Goal: Task Accomplishment & Management: Manage account settings

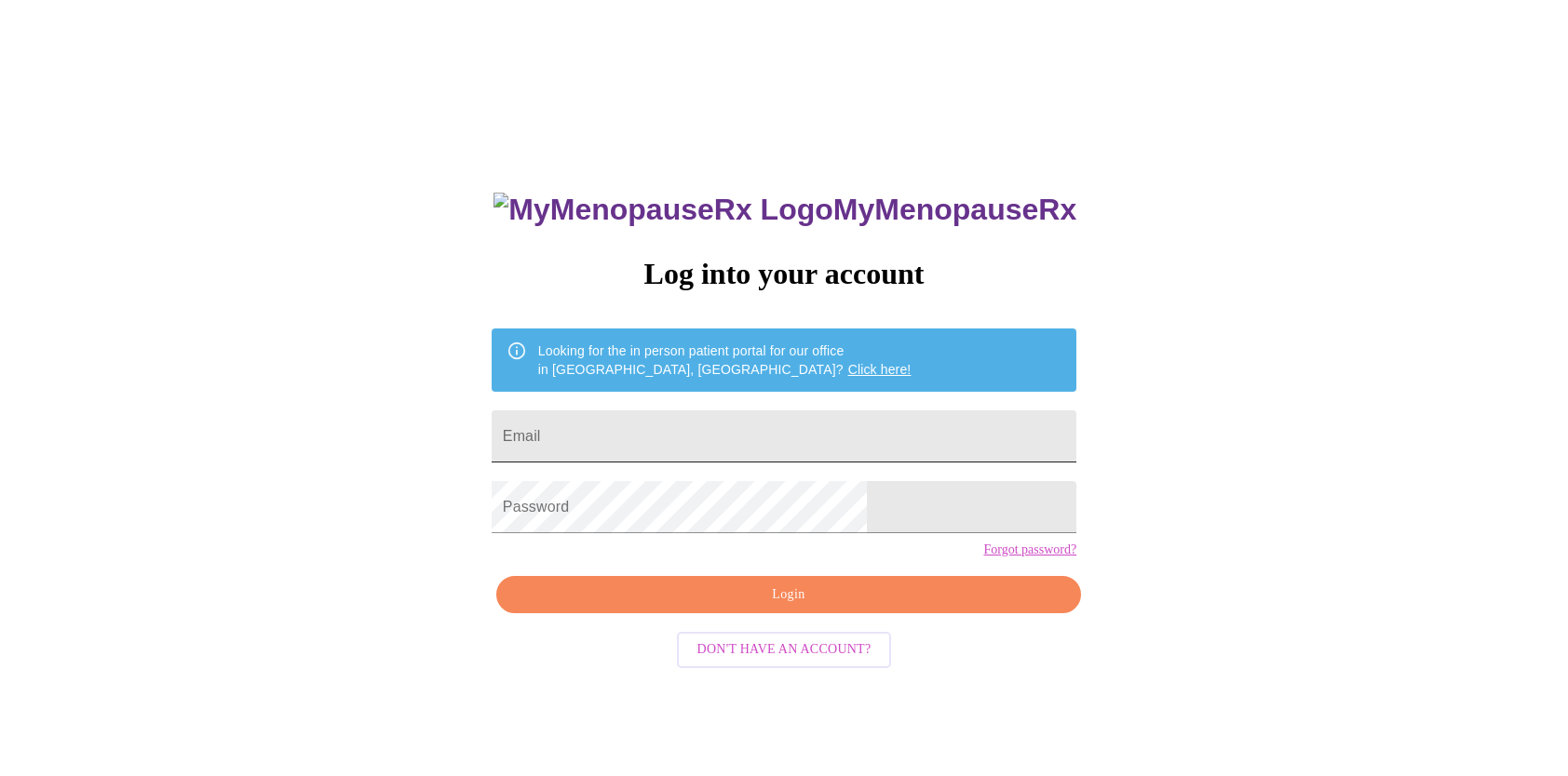
click at [704, 428] on input "Email" at bounding box center [784, 437] width 585 height 52
type input "[EMAIL_ADDRESS][DOMAIN_NAME]"
click at [727, 607] on span "Login" at bounding box center [789, 595] width 542 height 23
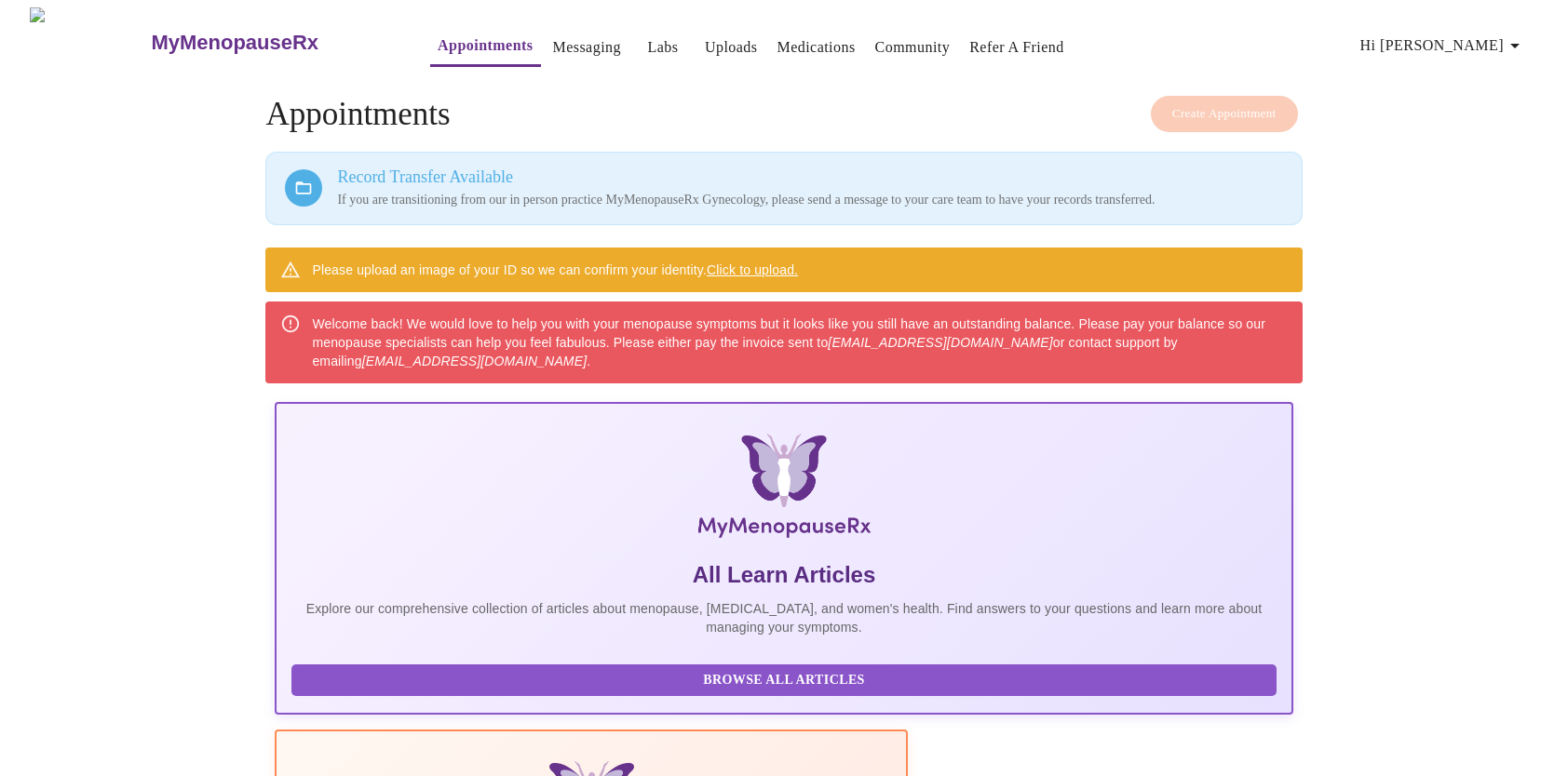
click at [789, 265] on link "Click to upload." at bounding box center [752, 269] width 91 height 15
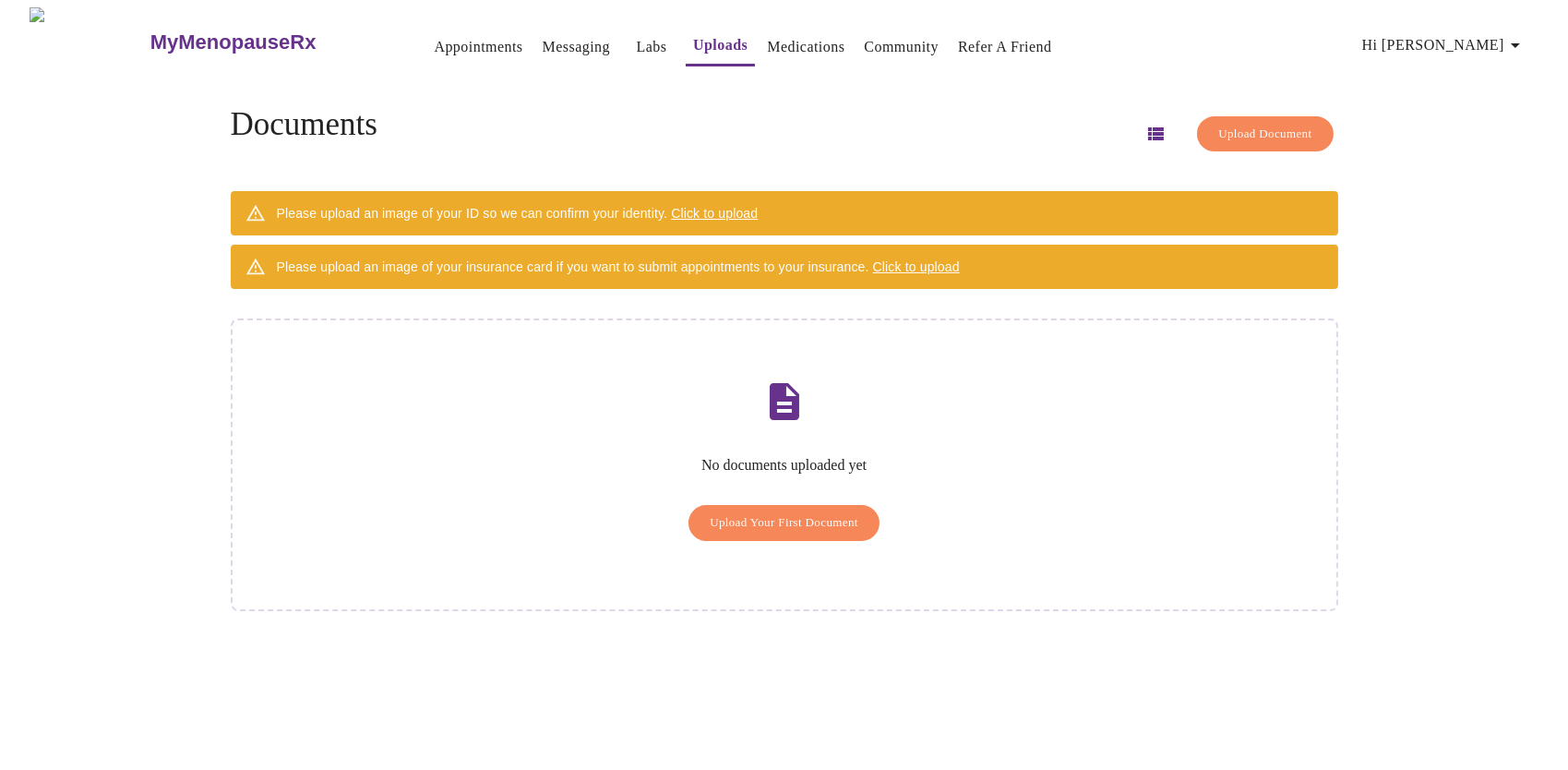
click at [793, 513] on span "Upload Your First Document" at bounding box center [784, 523] width 148 height 21
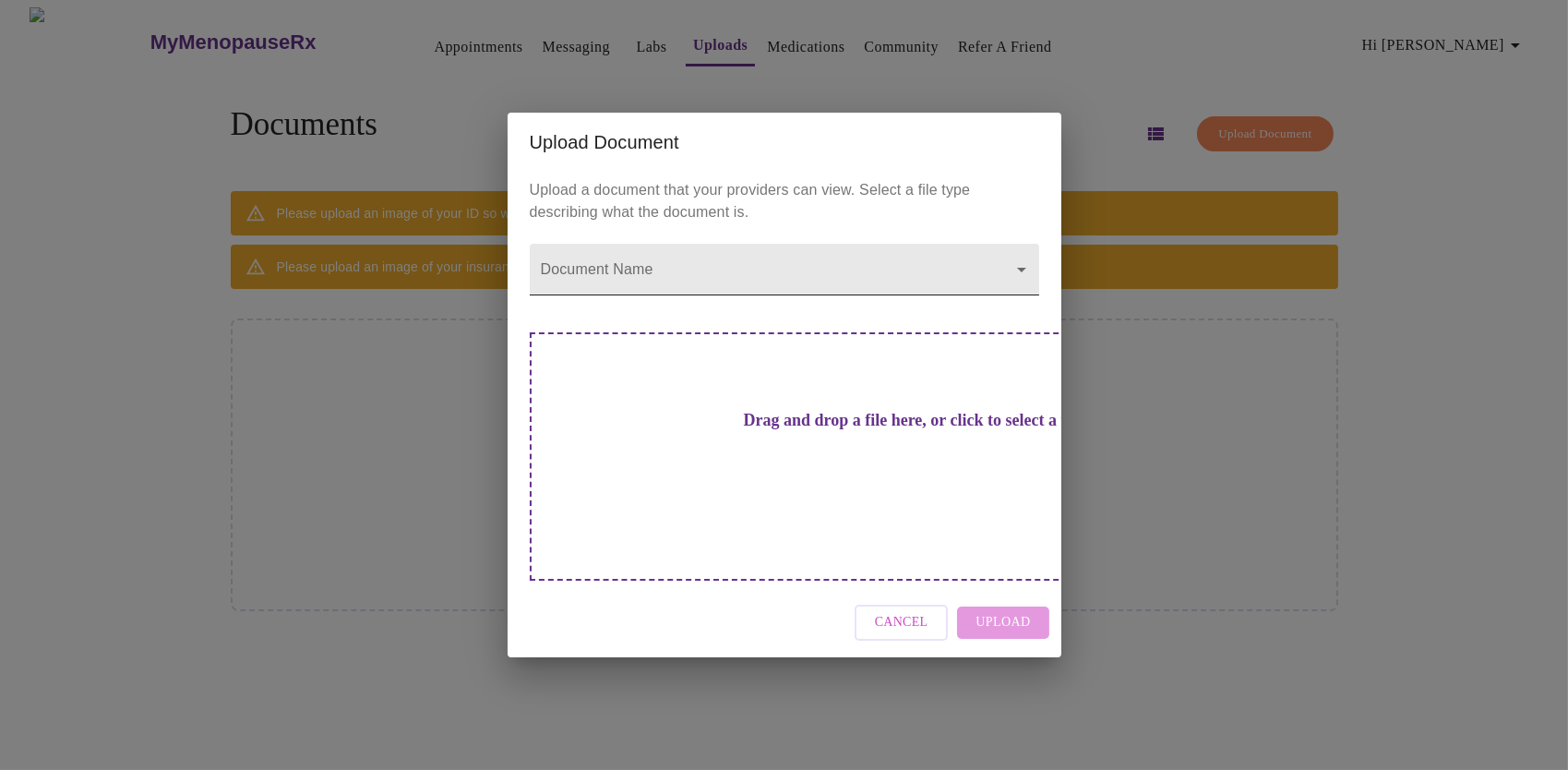
click at [1020, 296] on body "MyMenopauseRx Appointments Messaging Labs Uploads Medications Community Refer a…" at bounding box center [784, 392] width 1554 height 770
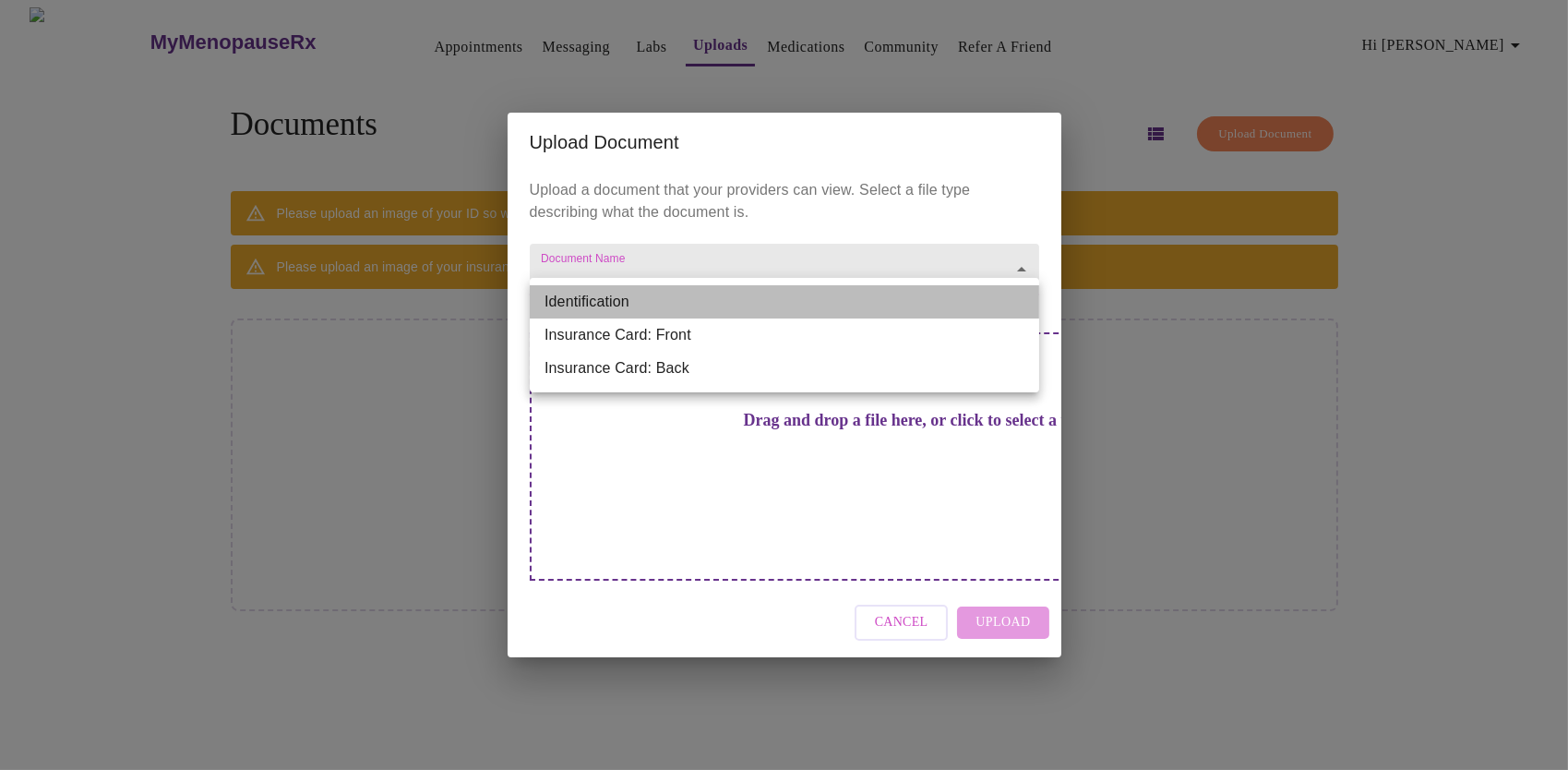
click at [558, 305] on li "Identification" at bounding box center [784, 302] width 510 height 34
type input "Identification"
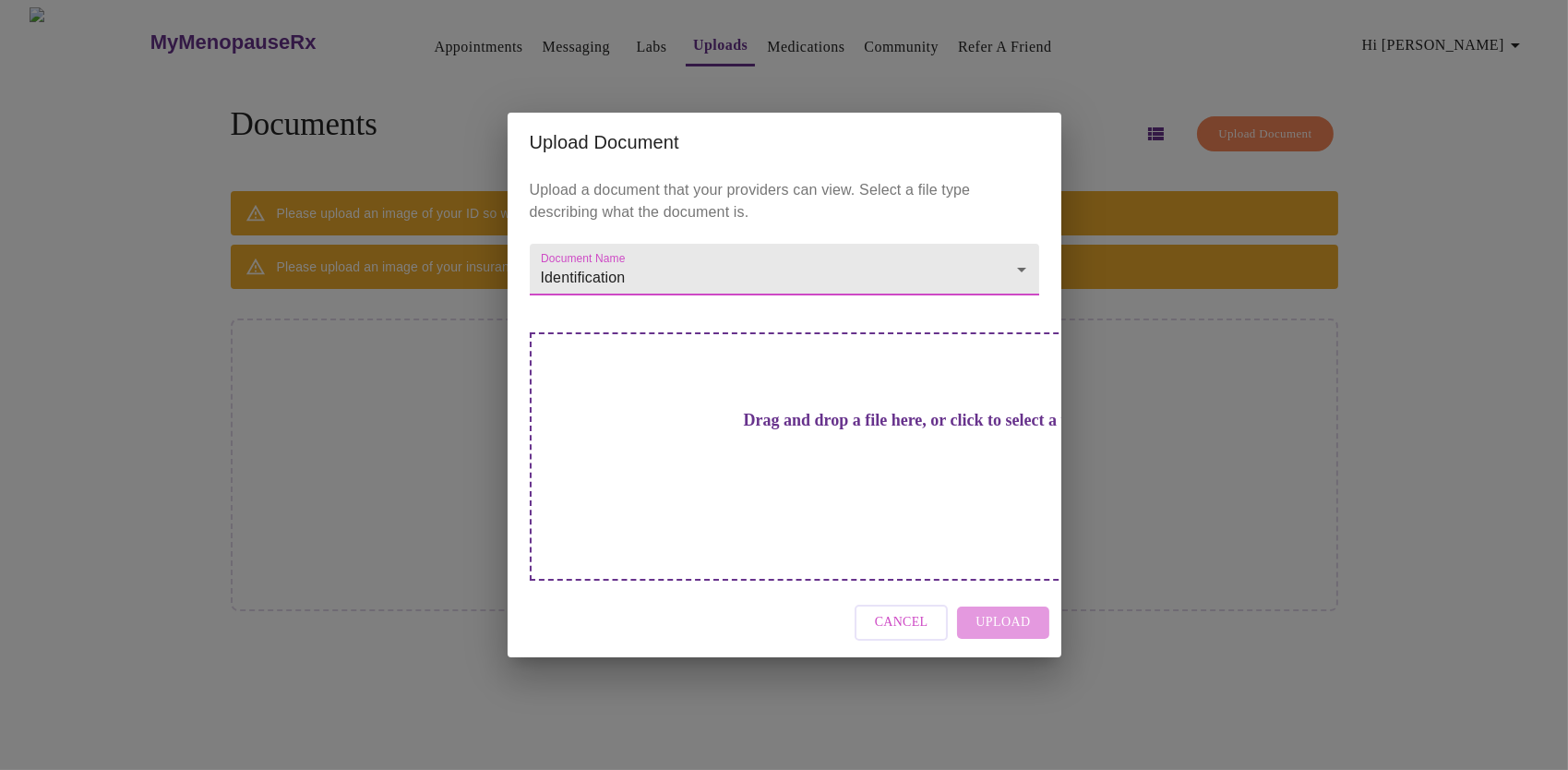
click at [996, 589] on div "Cancel Upload" at bounding box center [784, 623] width 554 height 69
click at [1024, 594] on div "Cancel Upload" at bounding box center [784, 623] width 554 height 69
click at [893, 431] on h3 "Drag and drop a file here, or click to select a file" at bounding box center [913, 420] width 510 height 19
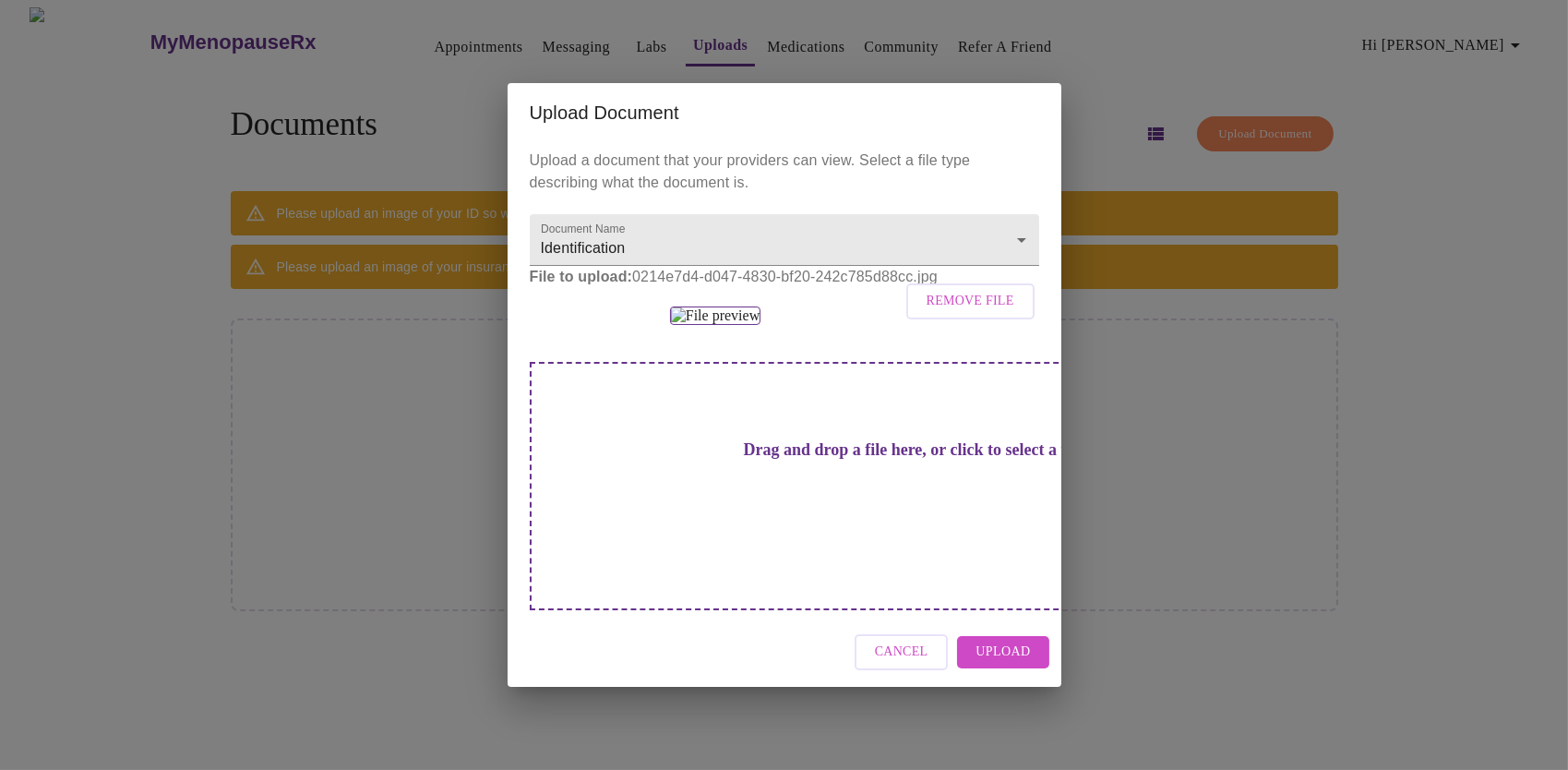
click at [1013, 664] on span "Upload" at bounding box center [1003, 652] width 55 height 23
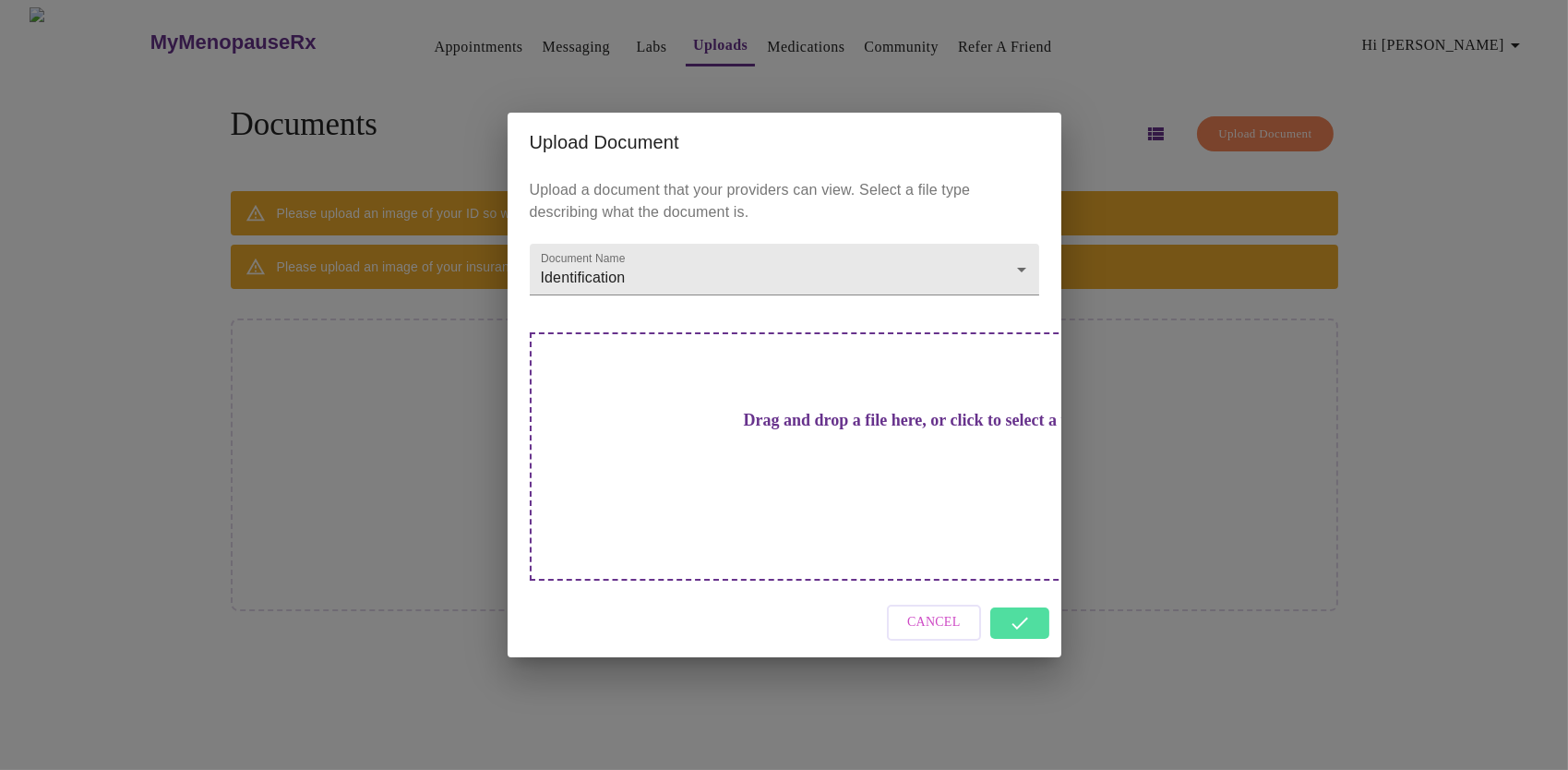
click at [1020, 590] on div "Cancel" at bounding box center [784, 623] width 554 height 69
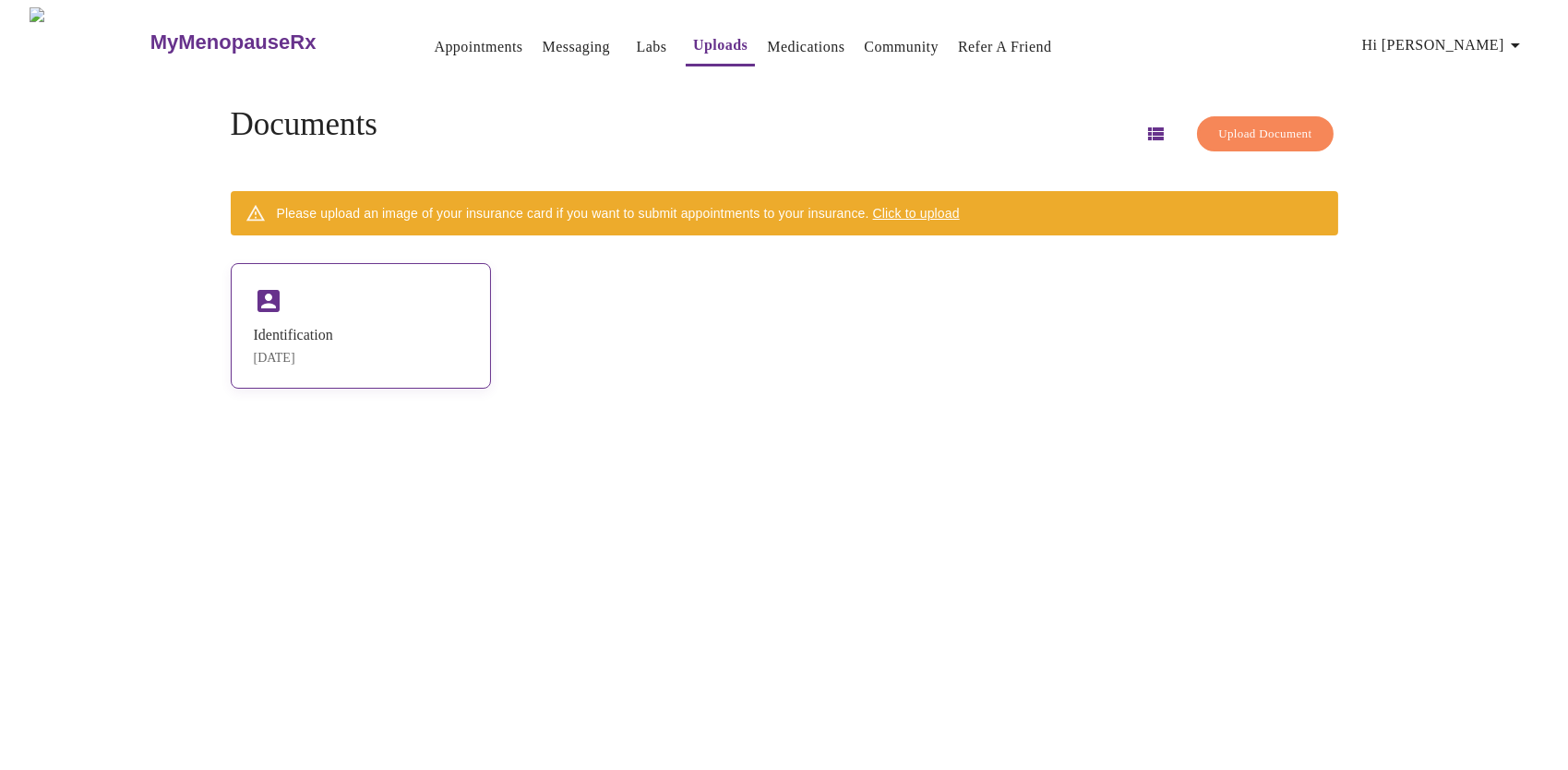
click at [333, 334] on div "Identification" at bounding box center [294, 334] width 79 height 16
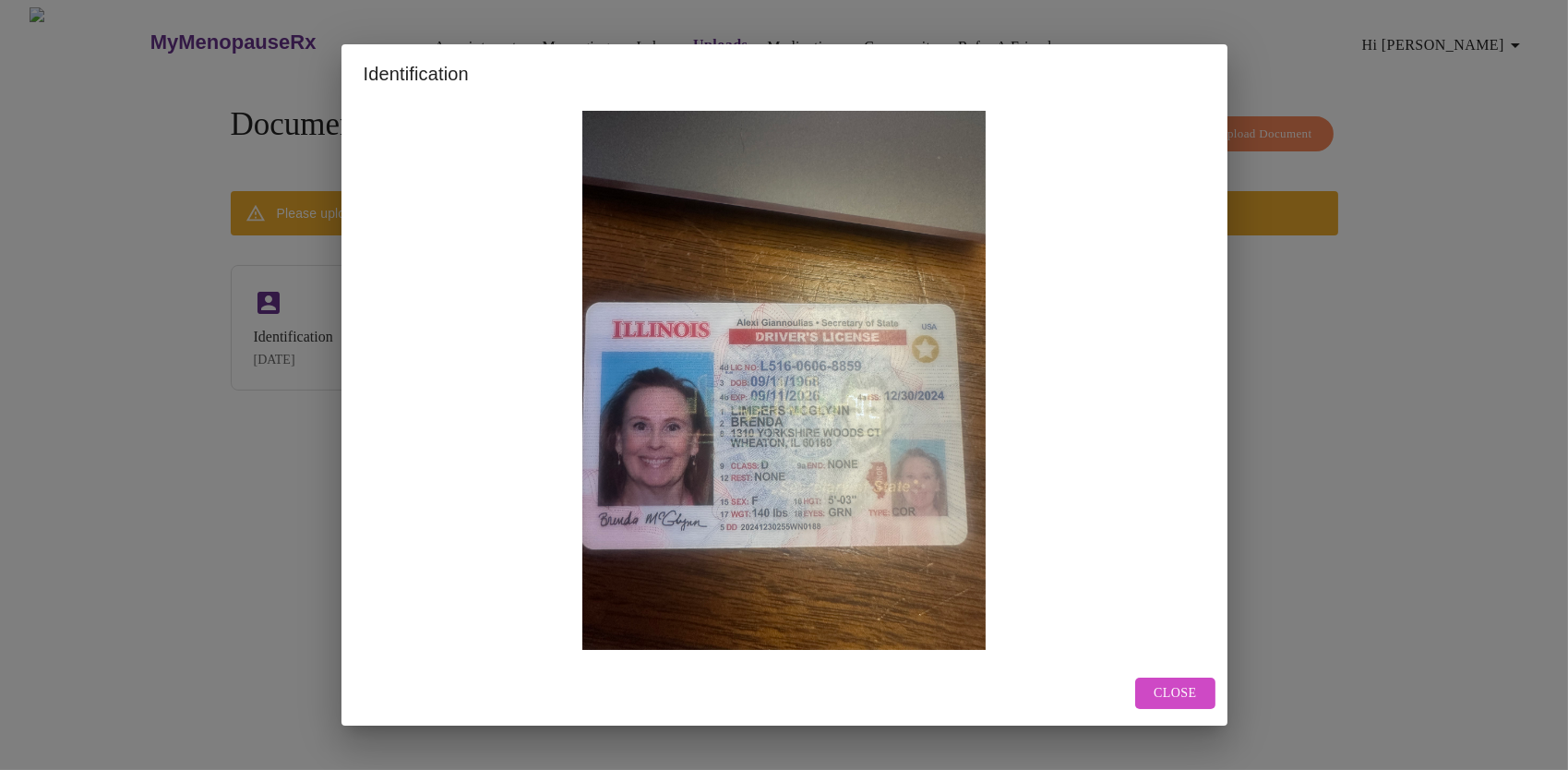
click at [1202, 699] on button "Close" at bounding box center [1175, 694] width 79 height 33
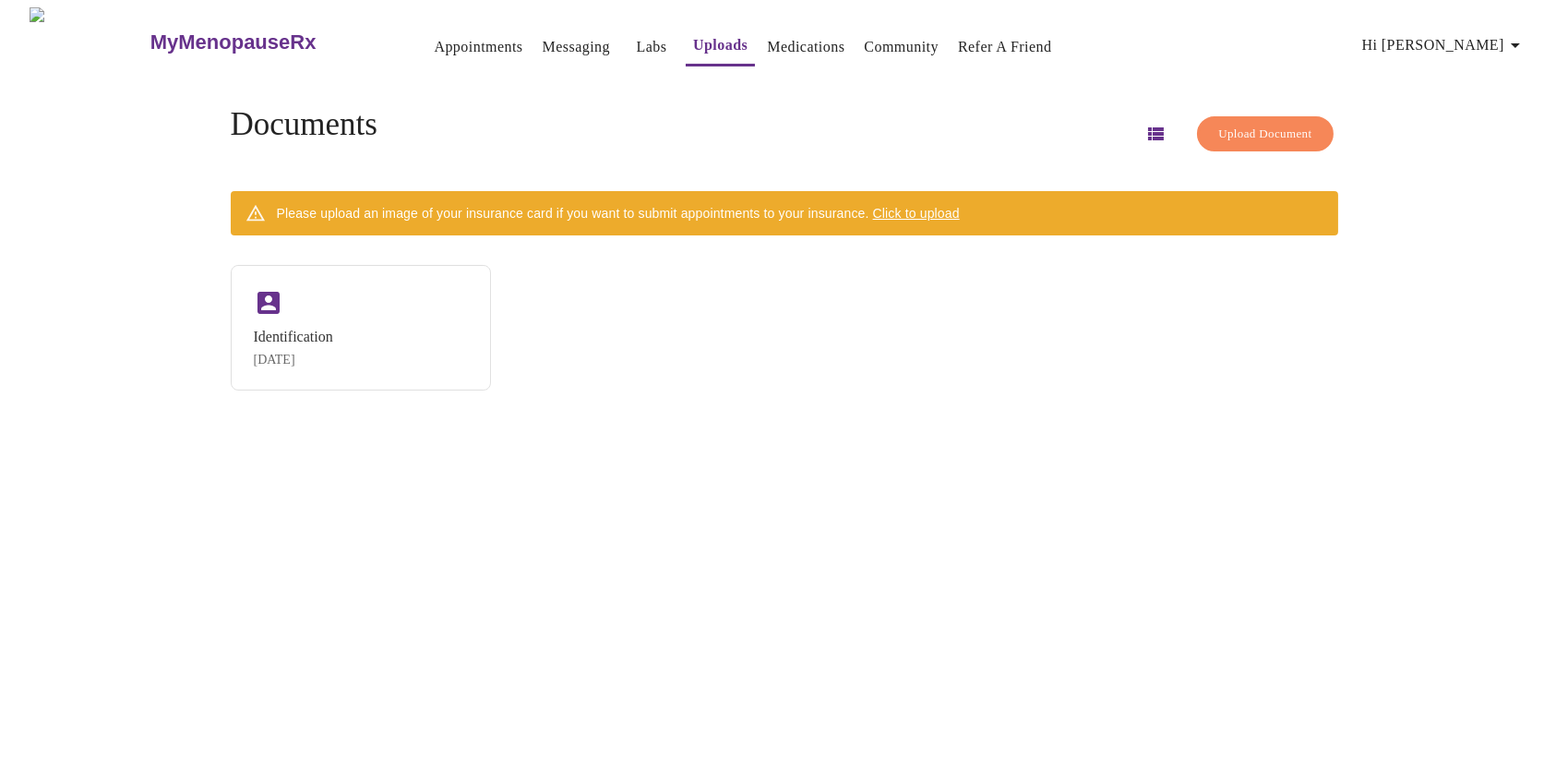
click at [960, 206] on span "Click to upload" at bounding box center [917, 213] width 87 height 14
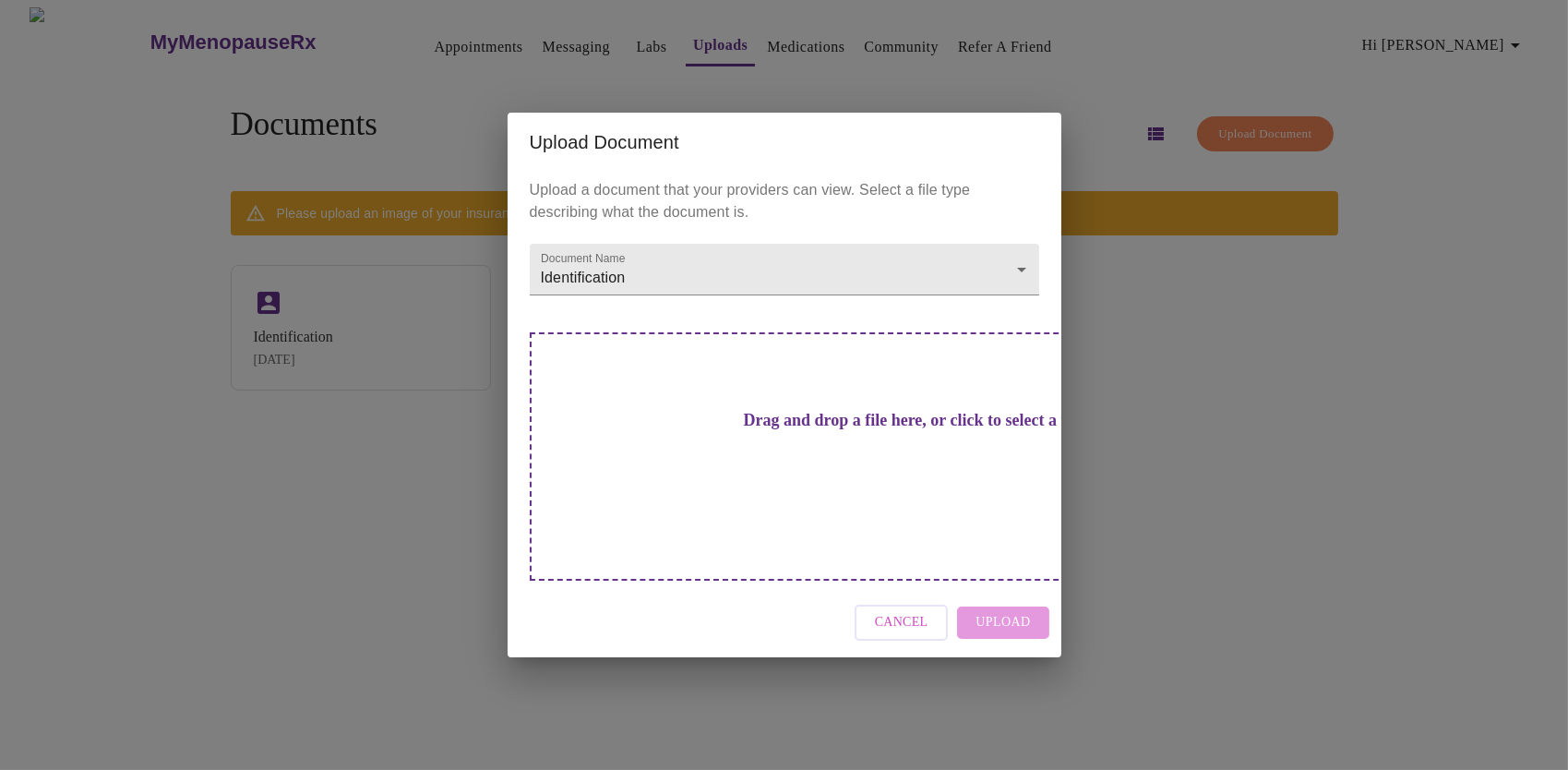
click at [1012, 593] on div "Cancel Upload" at bounding box center [784, 623] width 554 height 69
click at [826, 431] on h3 "Drag and drop a file here, or click to select a file" at bounding box center [913, 420] width 510 height 19
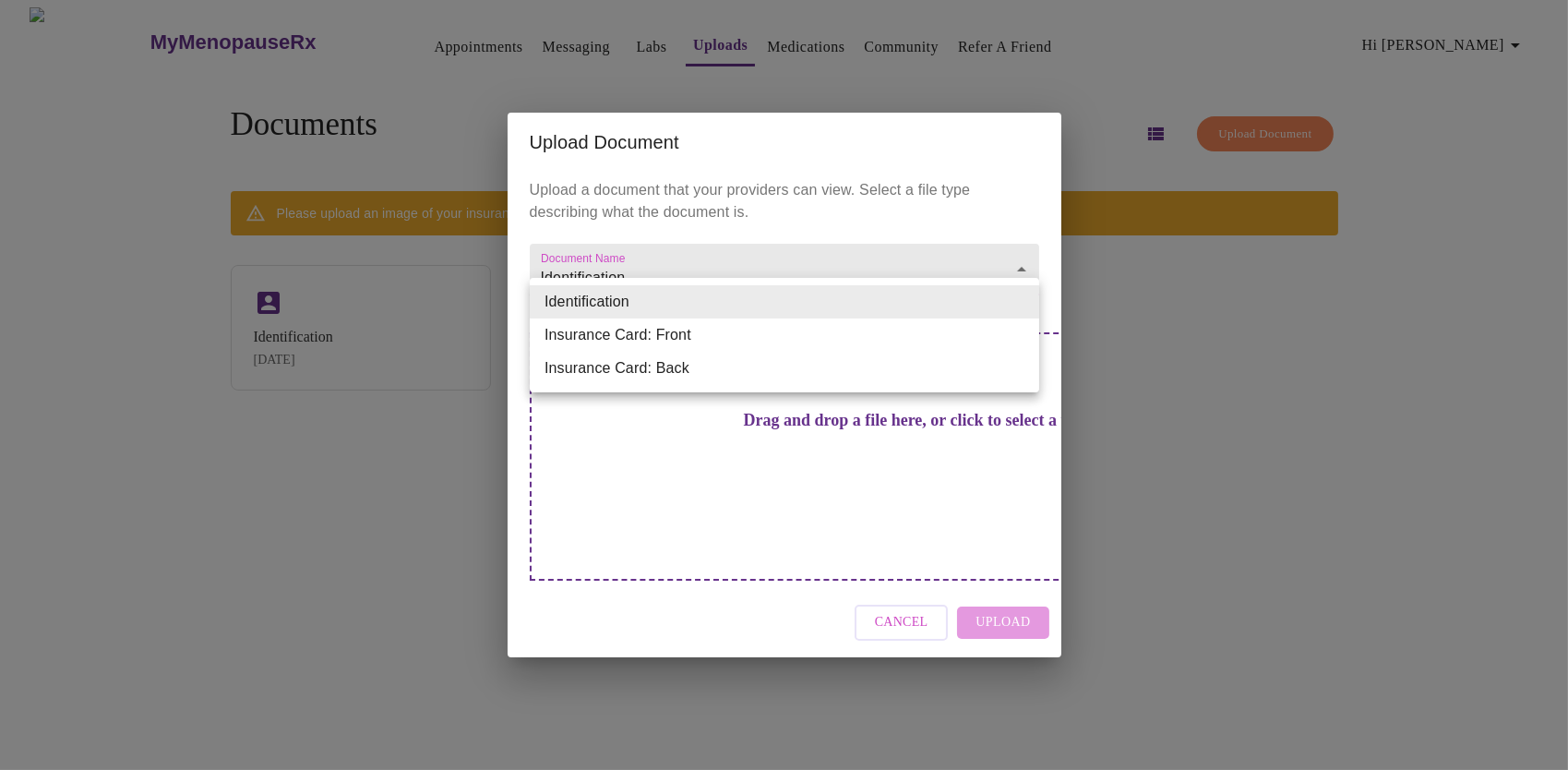
click at [1023, 301] on body "MyMenopauseRx Appointments Messaging Labs Uploads Medications Community Refer a…" at bounding box center [784, 392] width 1554 height 770
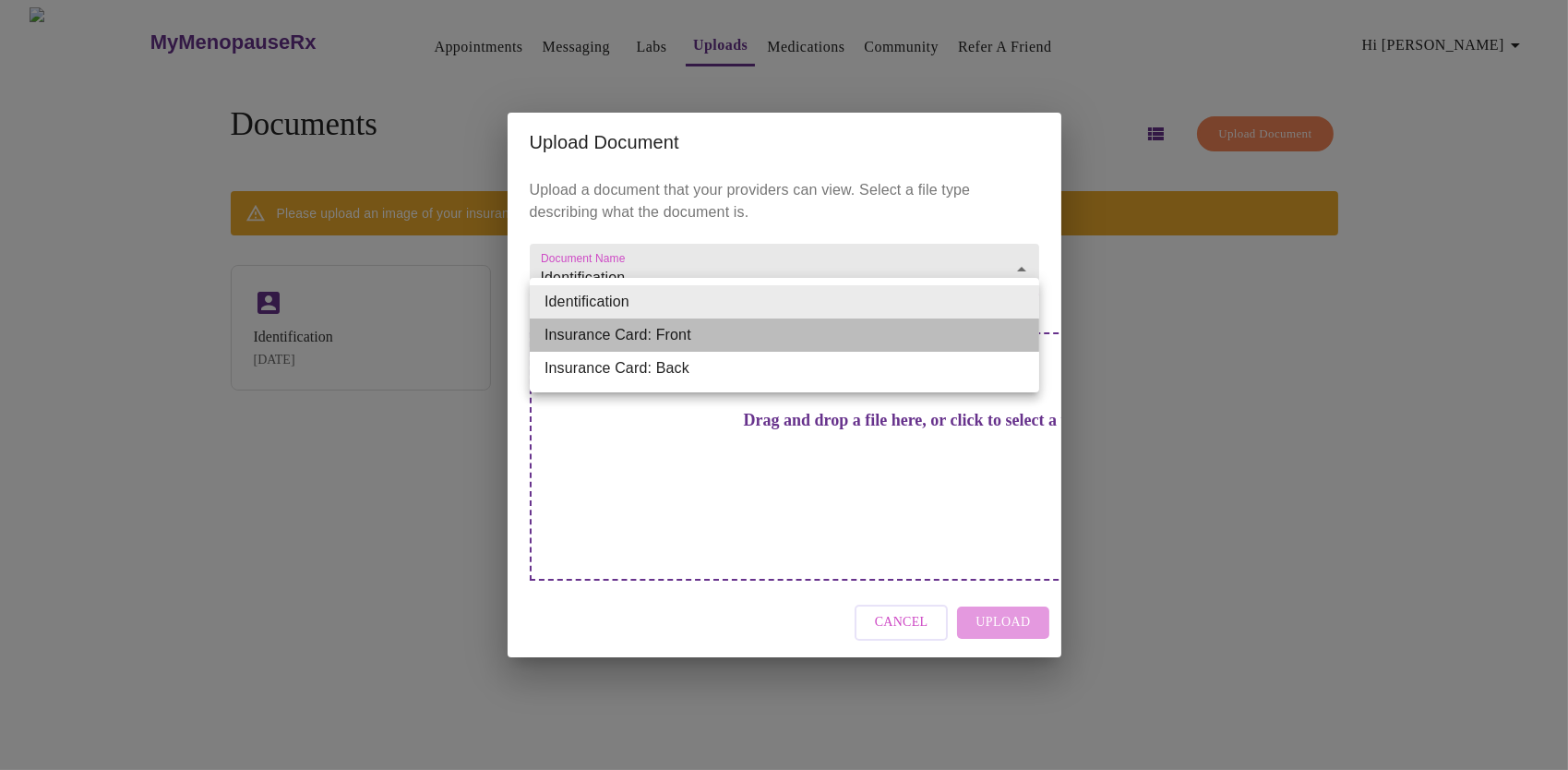
click at [720, 334] on li "Insurance Card: Front" at bounding box center [784, 335] width 510 height 34
type input "Insurance Card: Front"
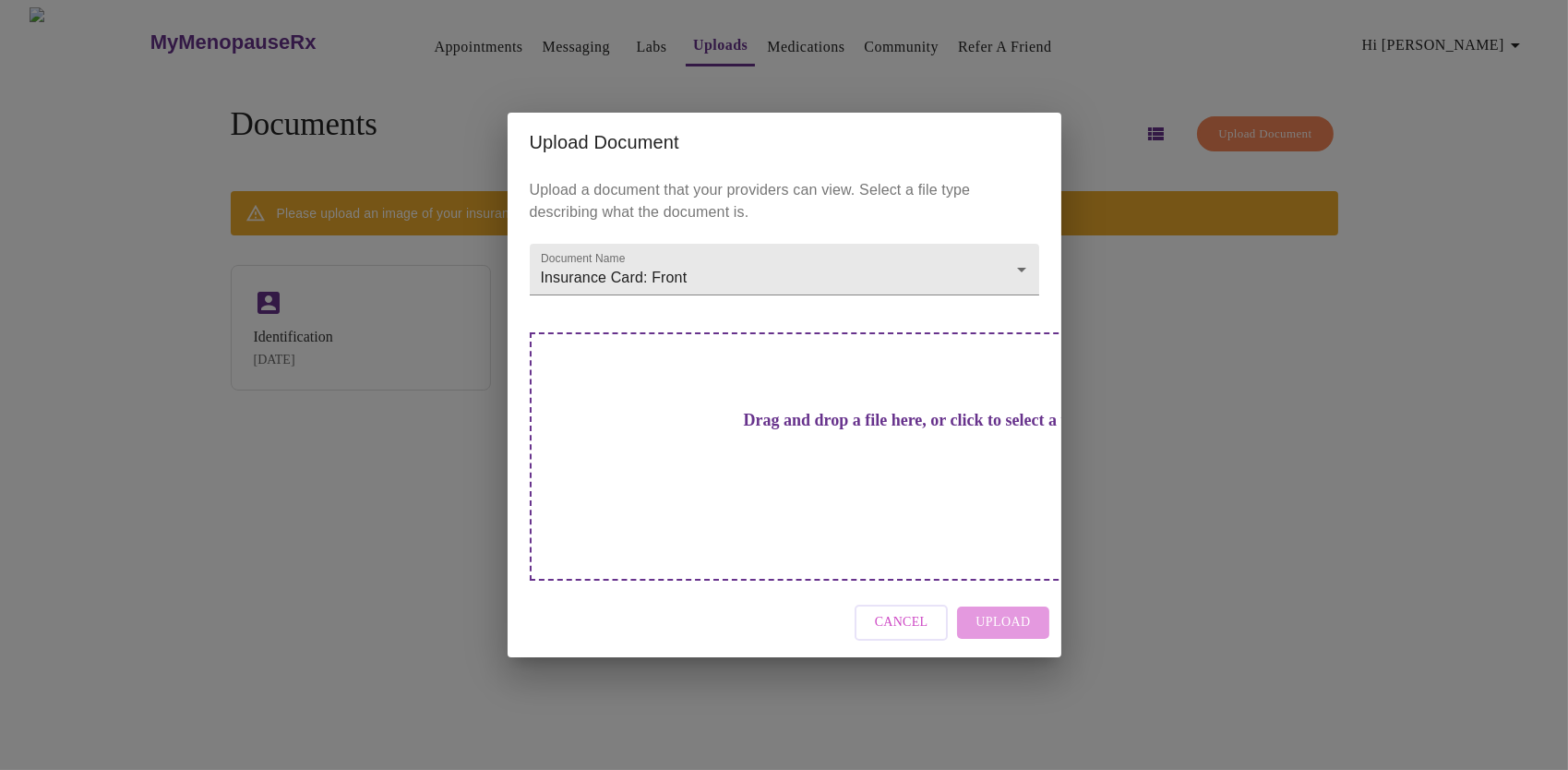
click at [1025, 588] on div "Cancel Upload" at bounding box center [784, 623] width 554 height 69
click at [986, 590] on div "Cancel Upload" at bounding box center [784, 623] width 554 height 69
click at [788, 431] on h3 "Drag and drop a file here, or click to select a file" at bounding box center [913, 420] width 510 height 19
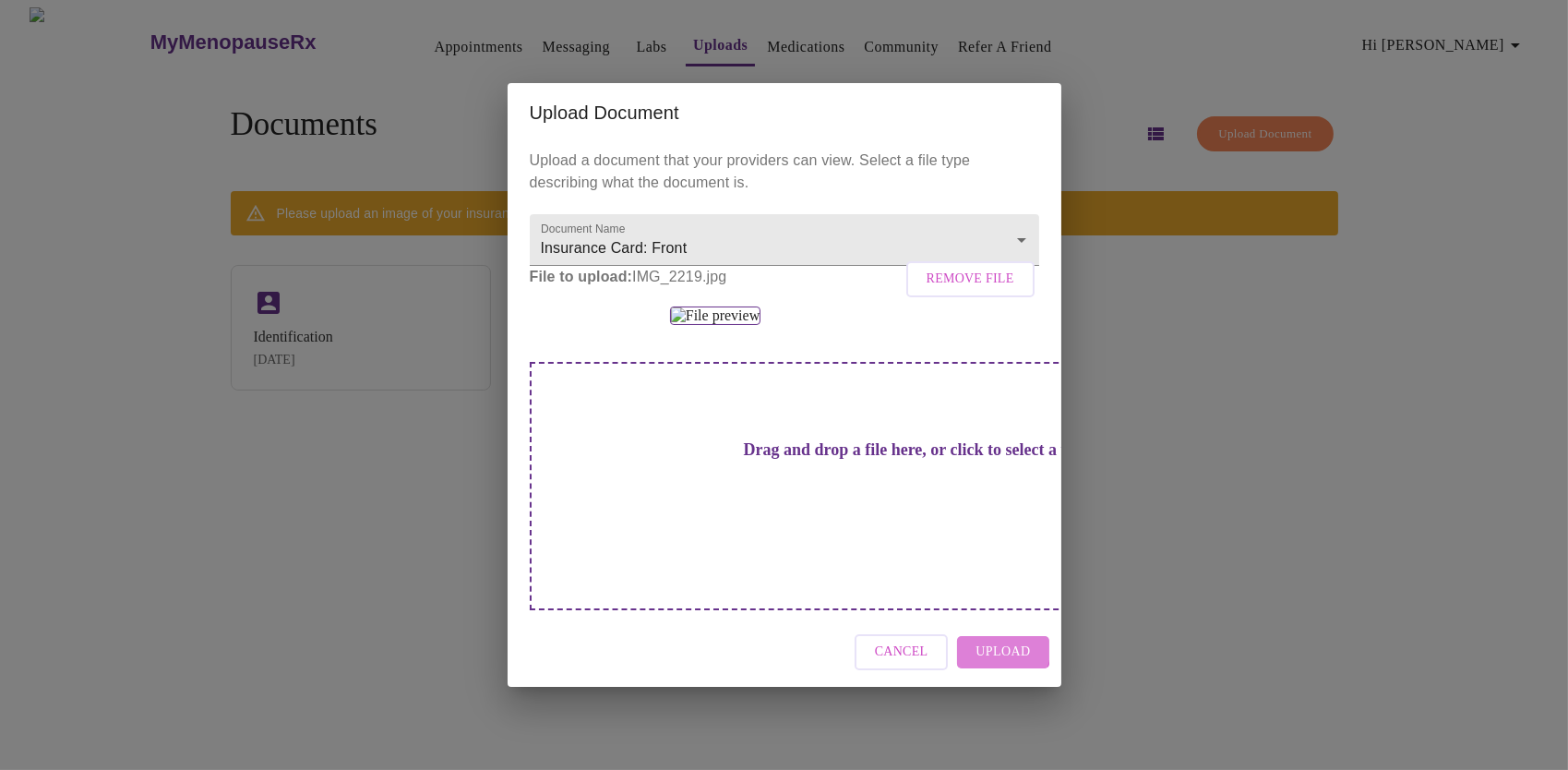
click at [993, 664] on span "Upload" at bounding box center [1003, 652] width 55 height 23
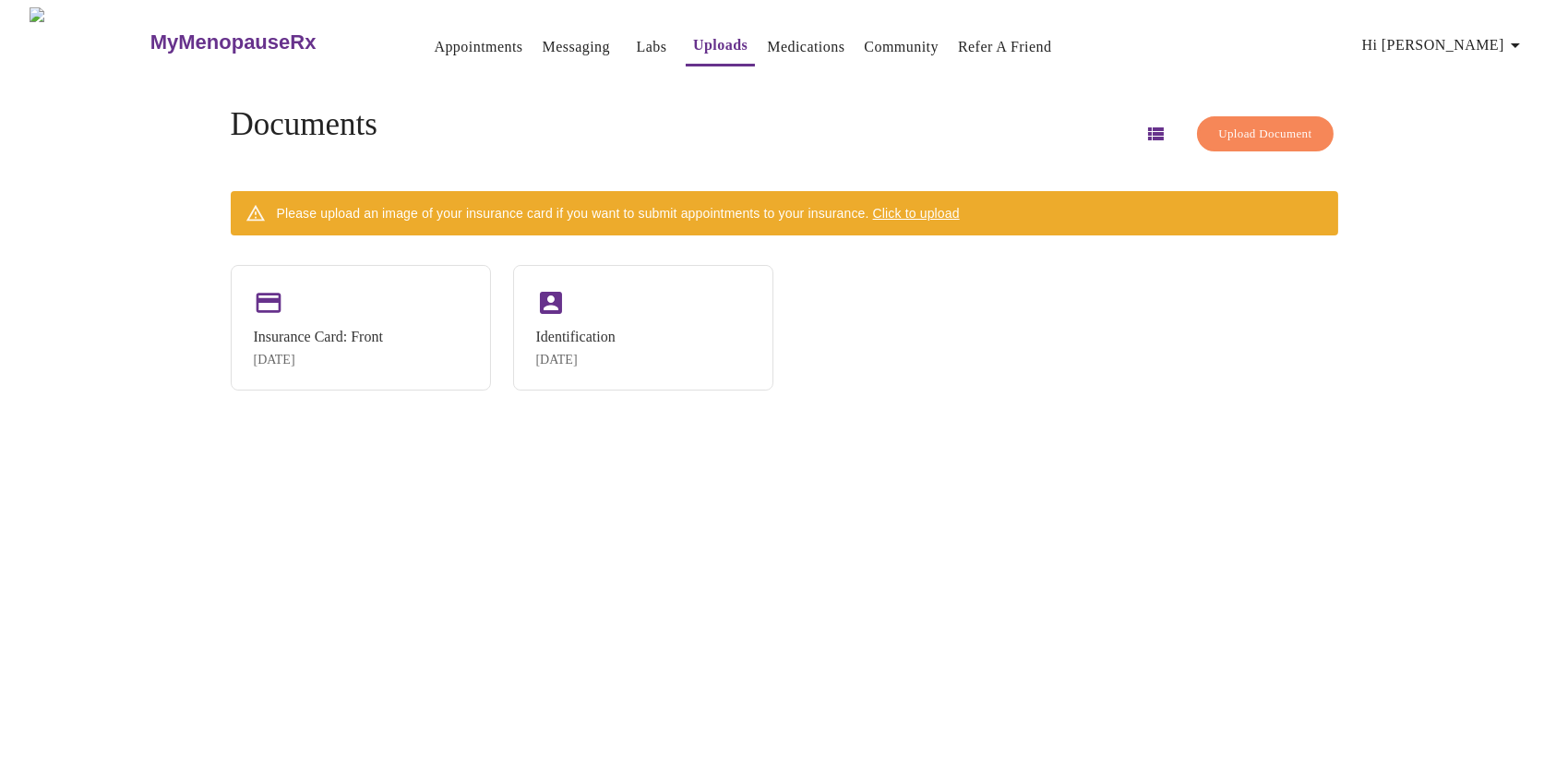
click at [960, 206] on span "Click to upload" at bounding box center [917, 213] width 87 height 14
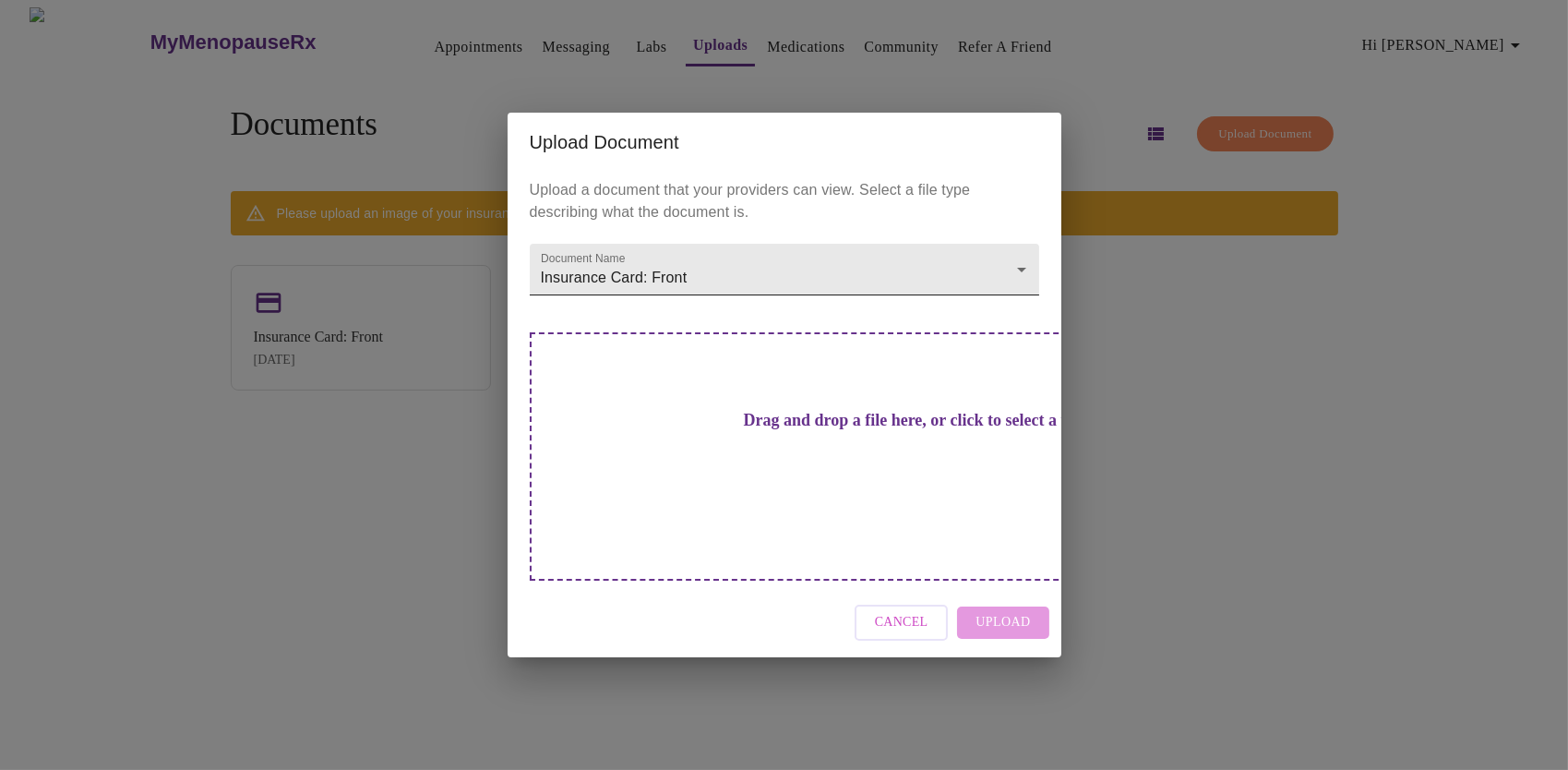
click at [1020, 302] on body "MyMenopauseRx Appointments Messaging Labs Uploads Medications Community Refer a…" at bounding box center [784, 392] width 1554 height 770
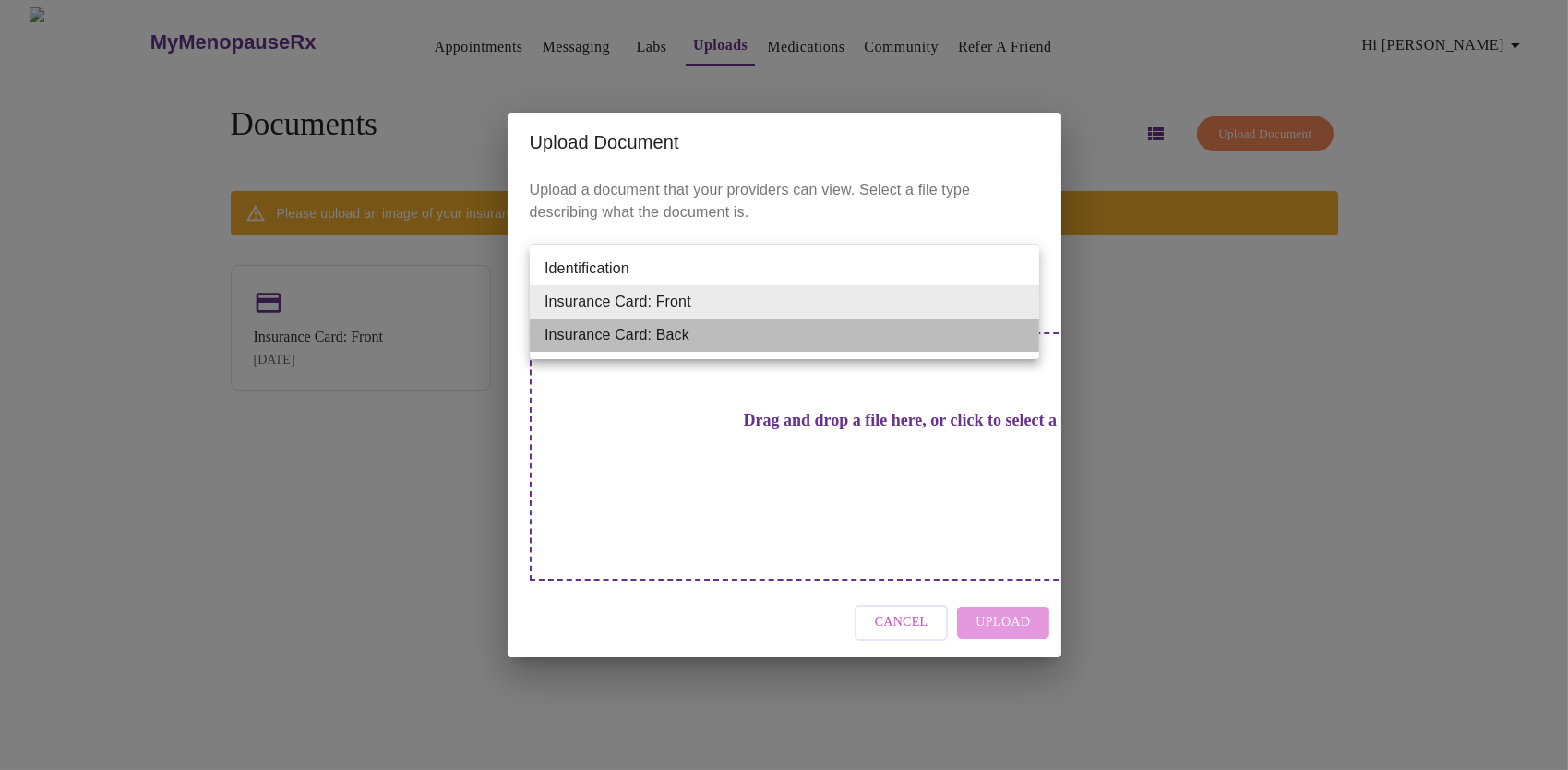
click at [707, 337] on li "Insurance Card: Back" at bounding box center [784, 335] width 510 height 34
type input "Insurance Card: Back"
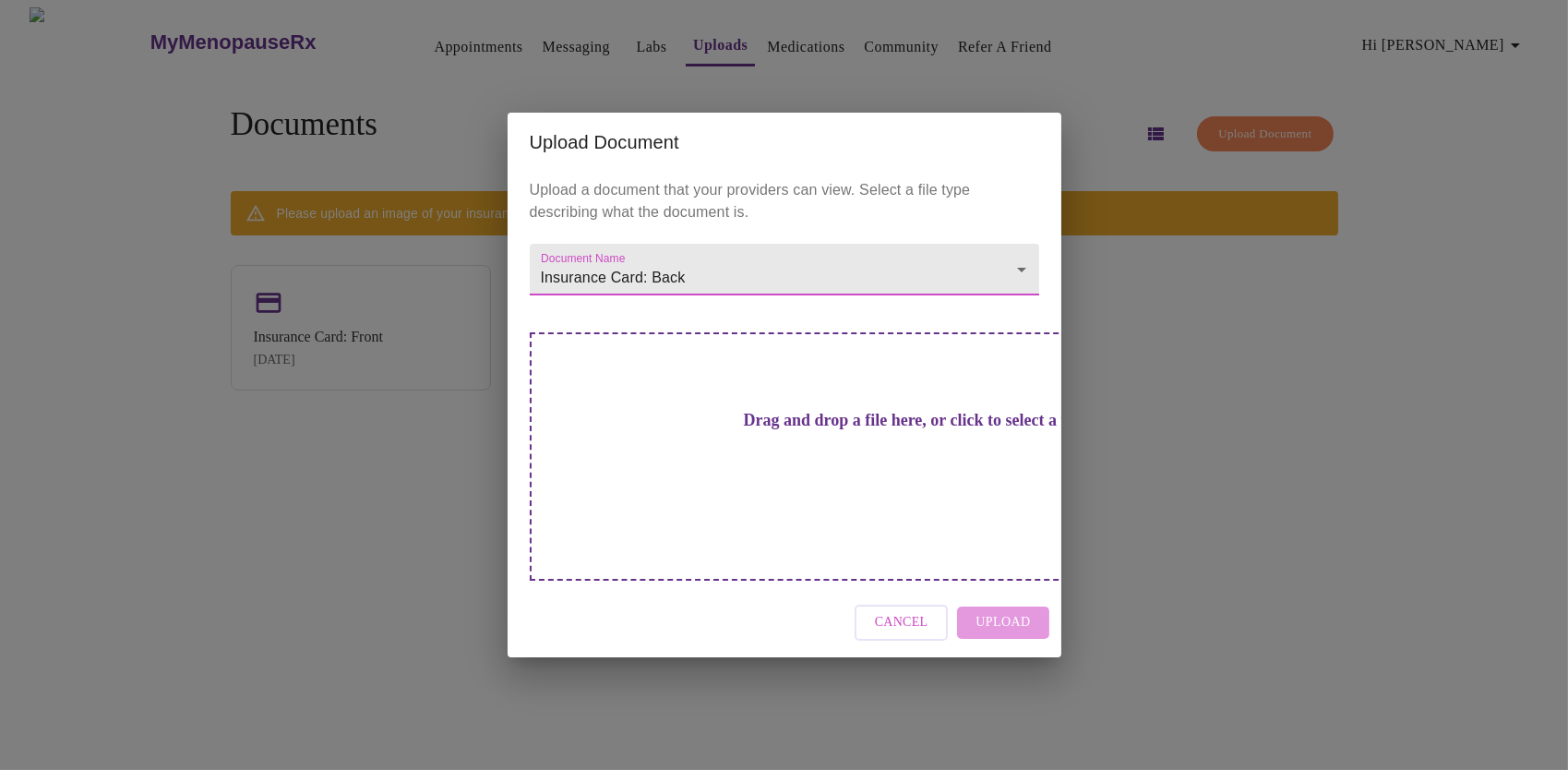
click at [1013, 592] on div "Cancel Upload" at bounding box center [784, 623] width 554 height 69
click at [814, 431] on h3 "Drag and drop a file here, or click to select a file" at bounding box center [913, 420] width 510 height 19
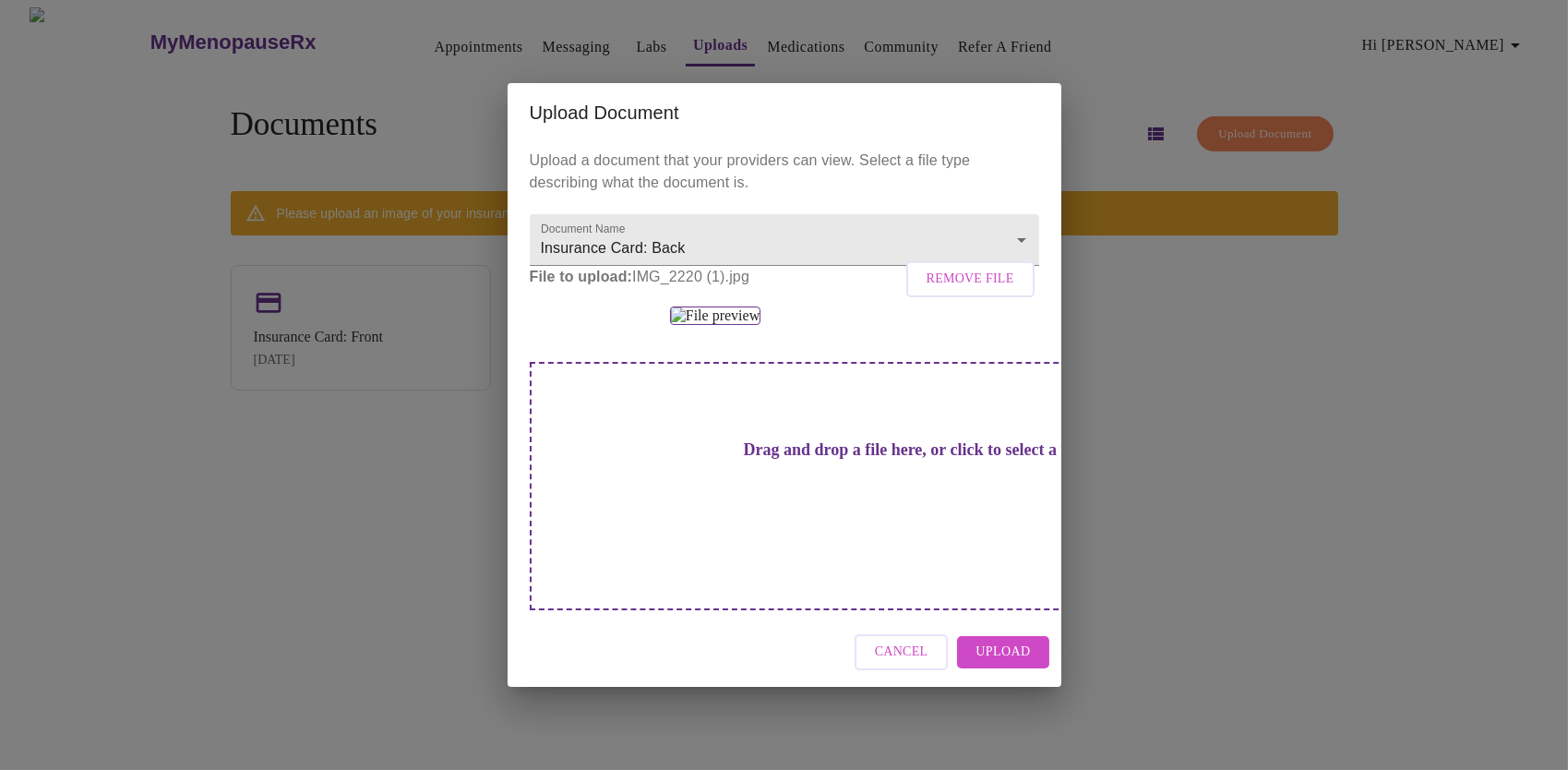
click at [990, 664] on span "Upload" at bounding box center [1003, 652] width 55 height 23
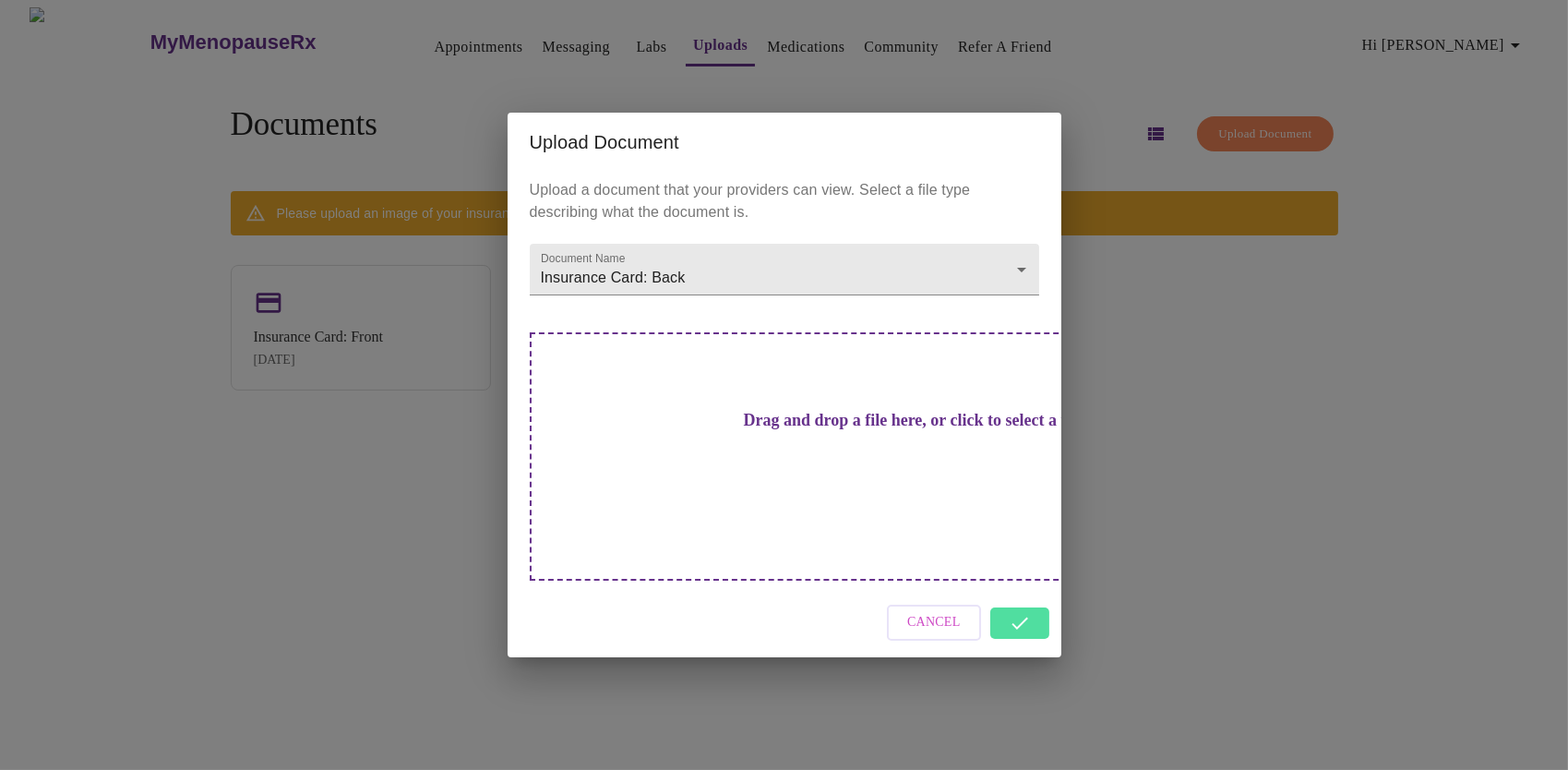
click at [1020, 588] on div "Cancel" at bounding box center [784, 623] width 554 height 69
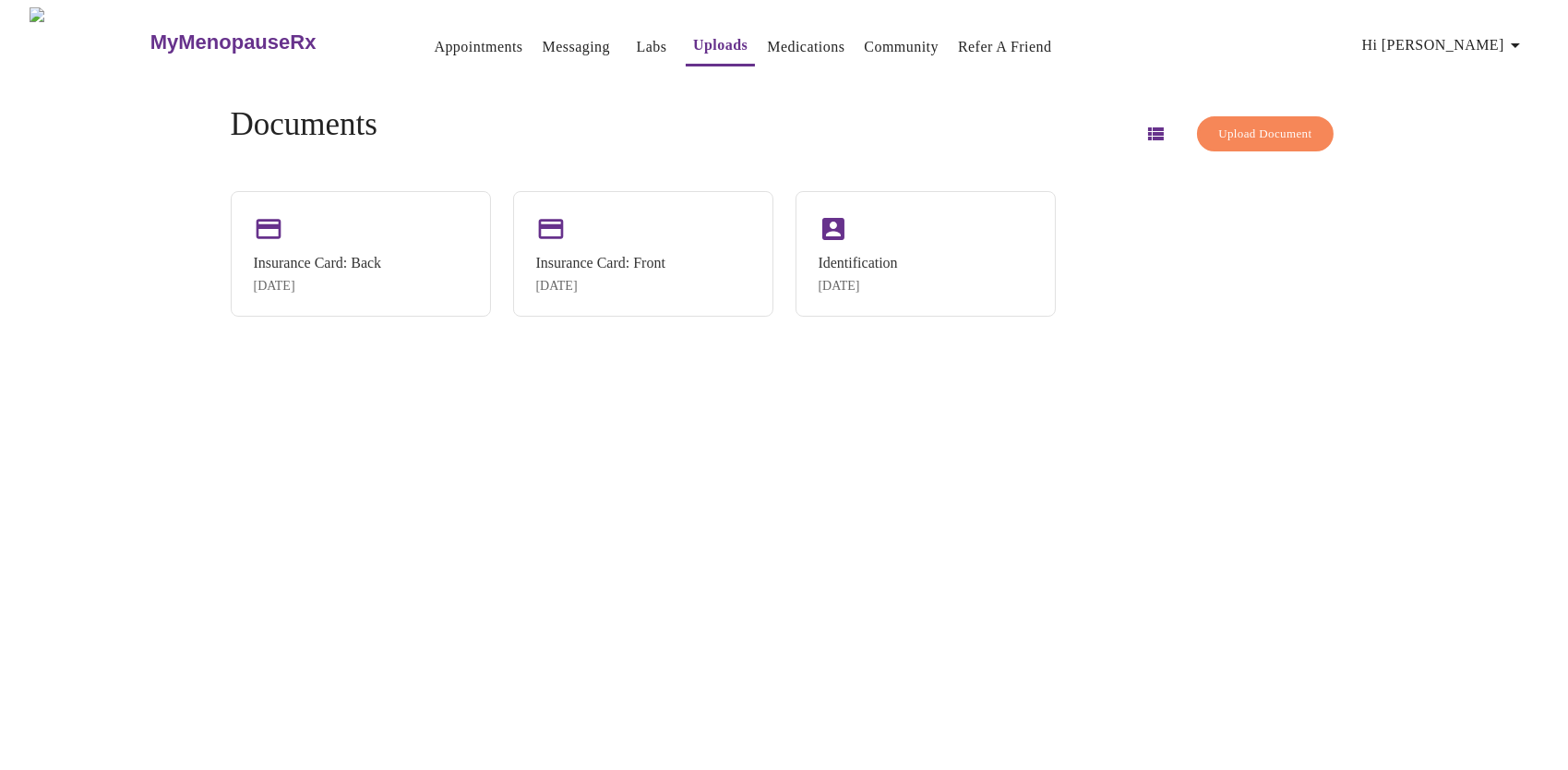
click at [767, 40] on link "Medications" at bounding box center [805, 46] width 78 height 26
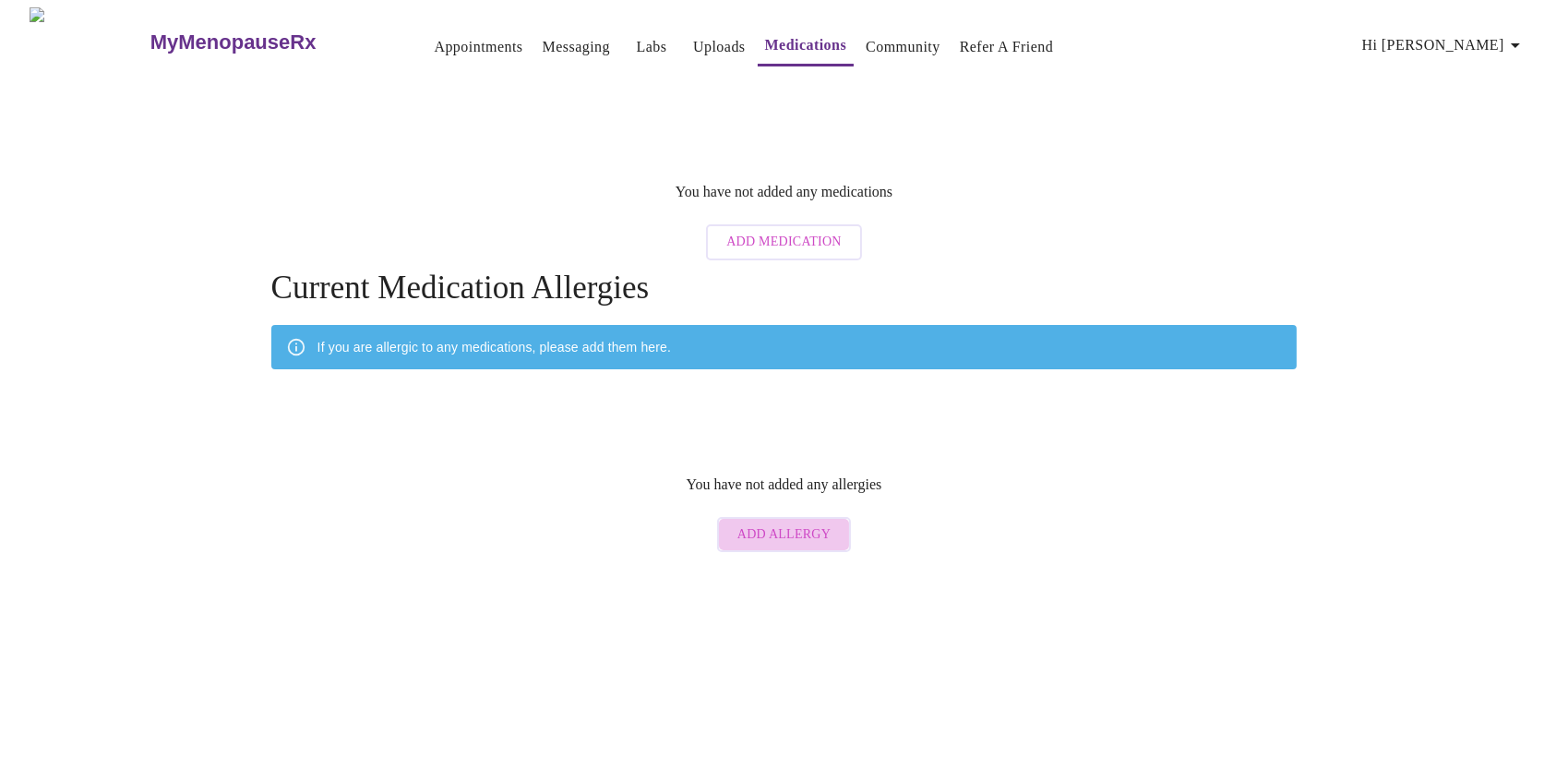
click at [809, 523] on span "Add Allergy" at bounding box center [784, 535] width 93 height 23
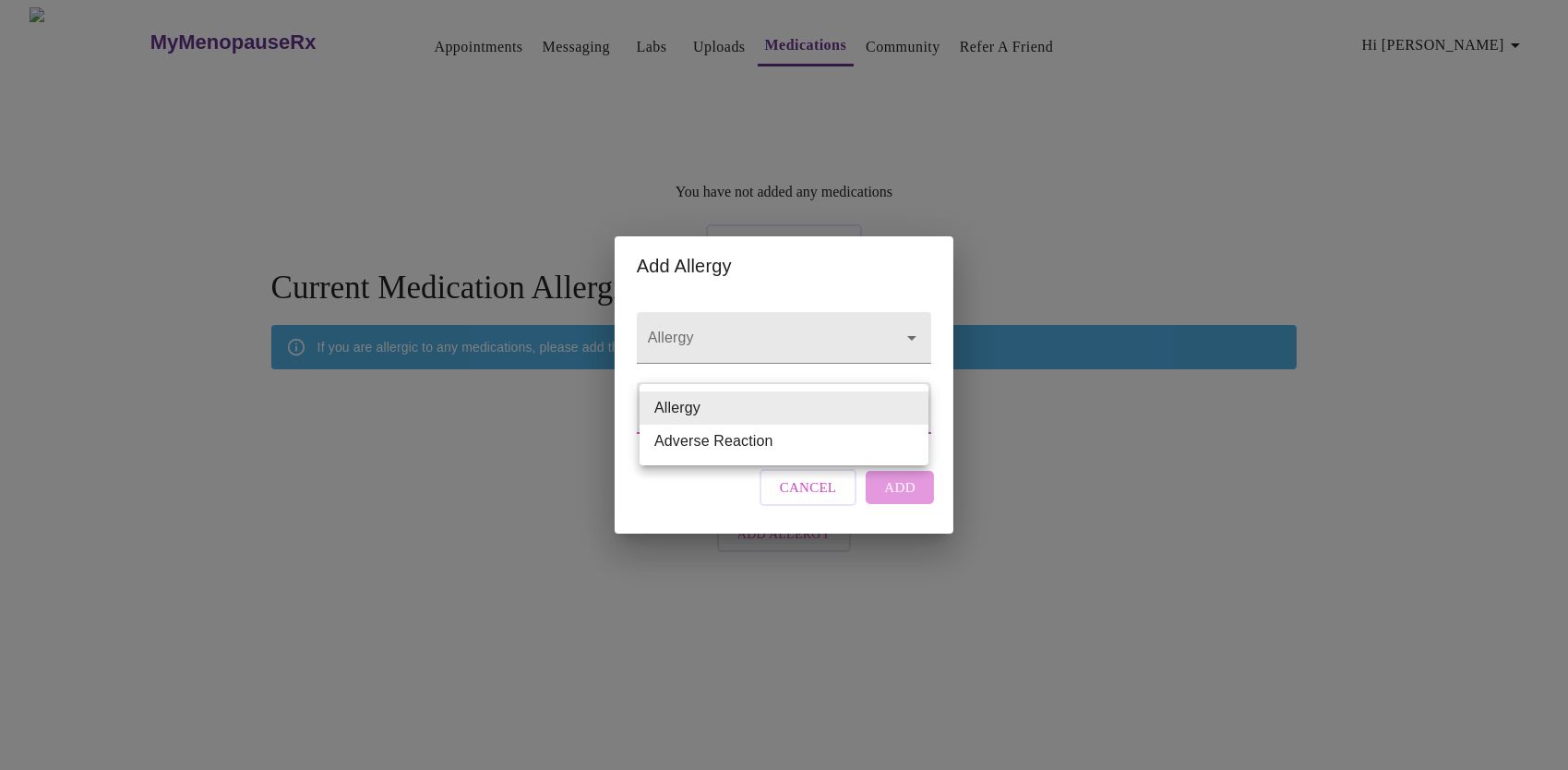
click at [912, 406] on body "MyMenopauseRx Appointments Messaging Labs Uploads Medications Community Refer a…" at bounding box center [784, 284] width 1554 height 554
click at [912, 406] on li "Allergy" at bounding box center [784, 408] width 289 height 34
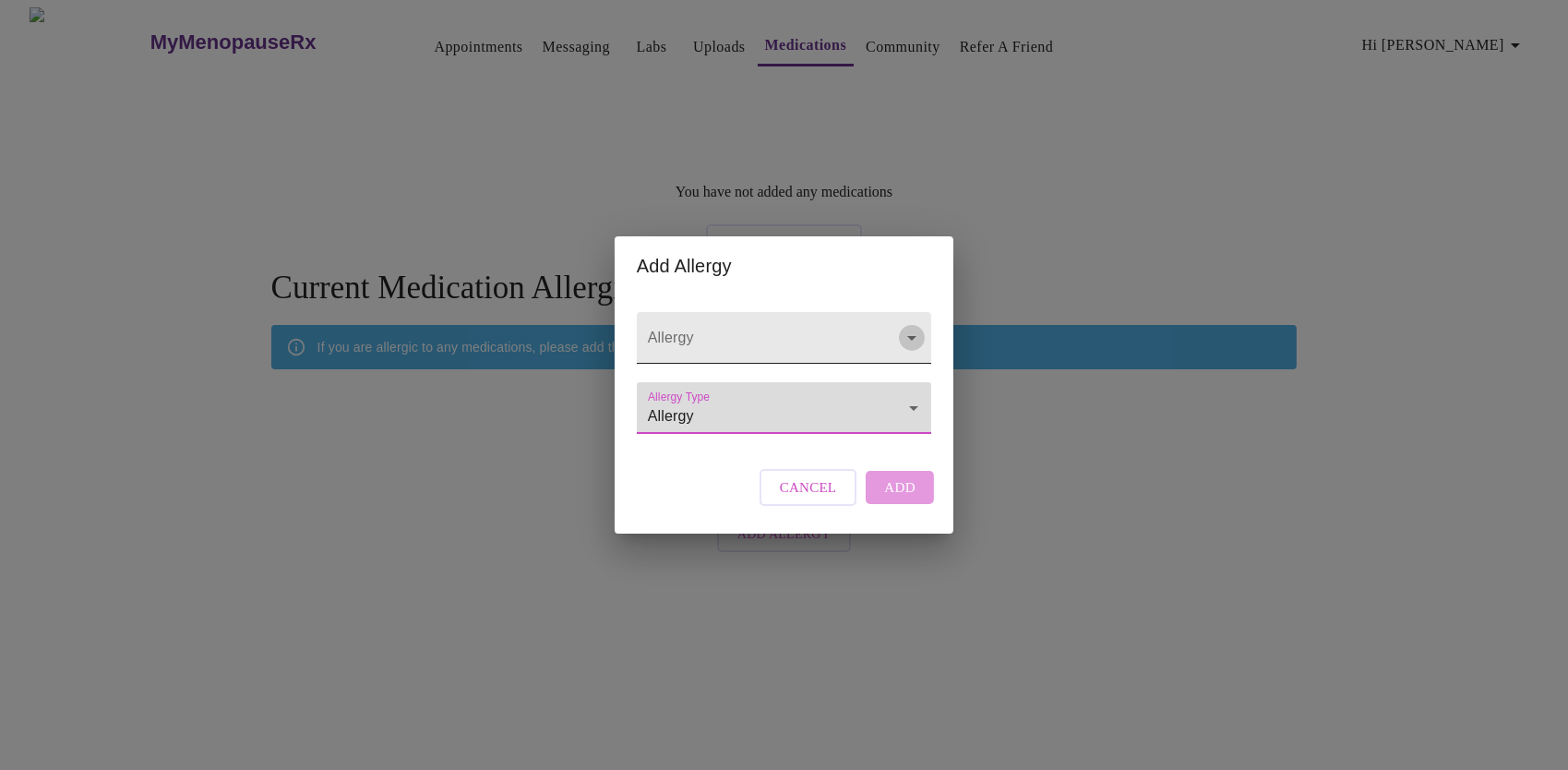
click at [912, 327] on icon "Open" at bounding box center [911, 337] width 22 height 22
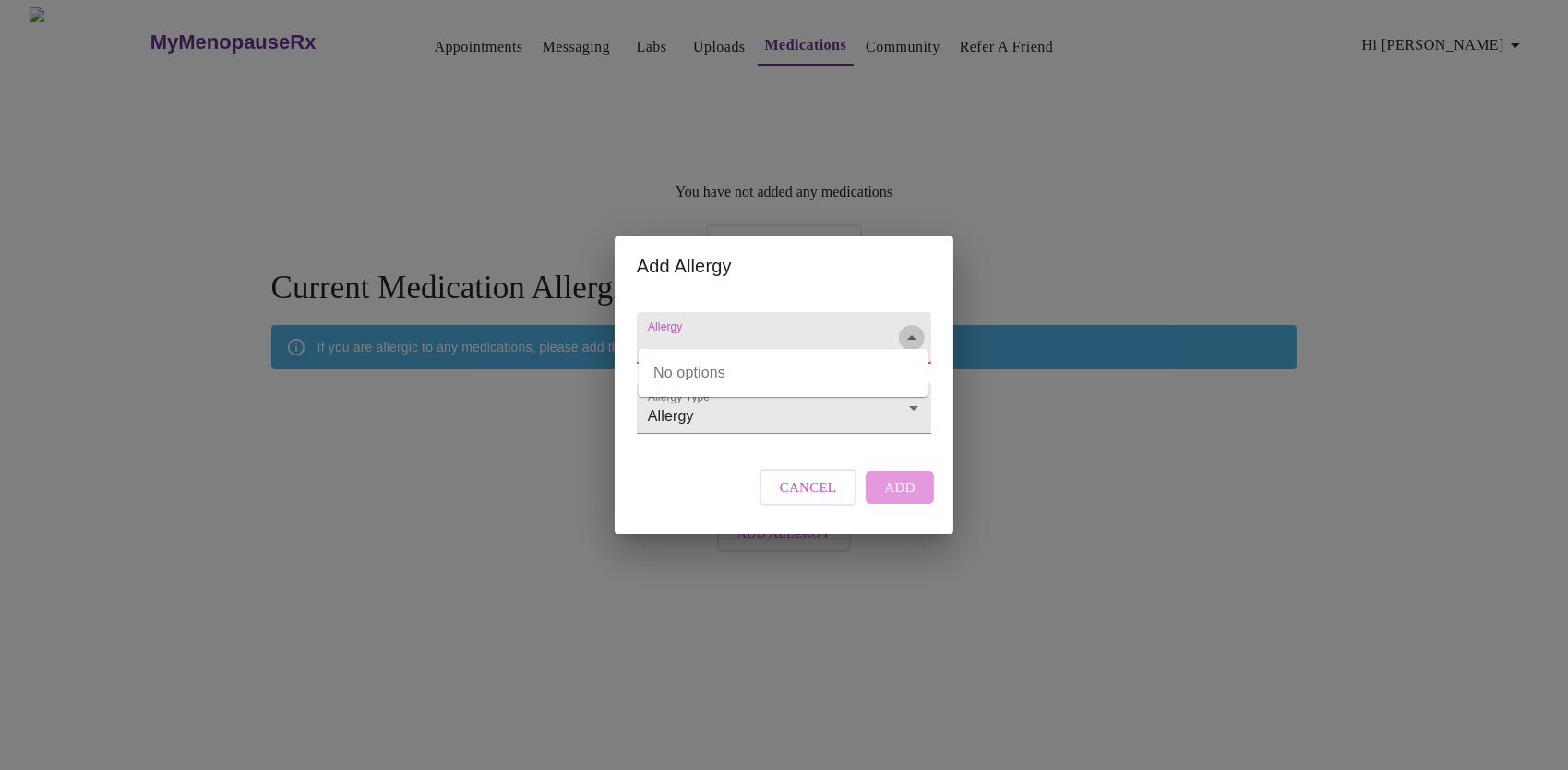
click at [912, 327] on icon "Close" at bounding box center [911, 337] width 22 height 22
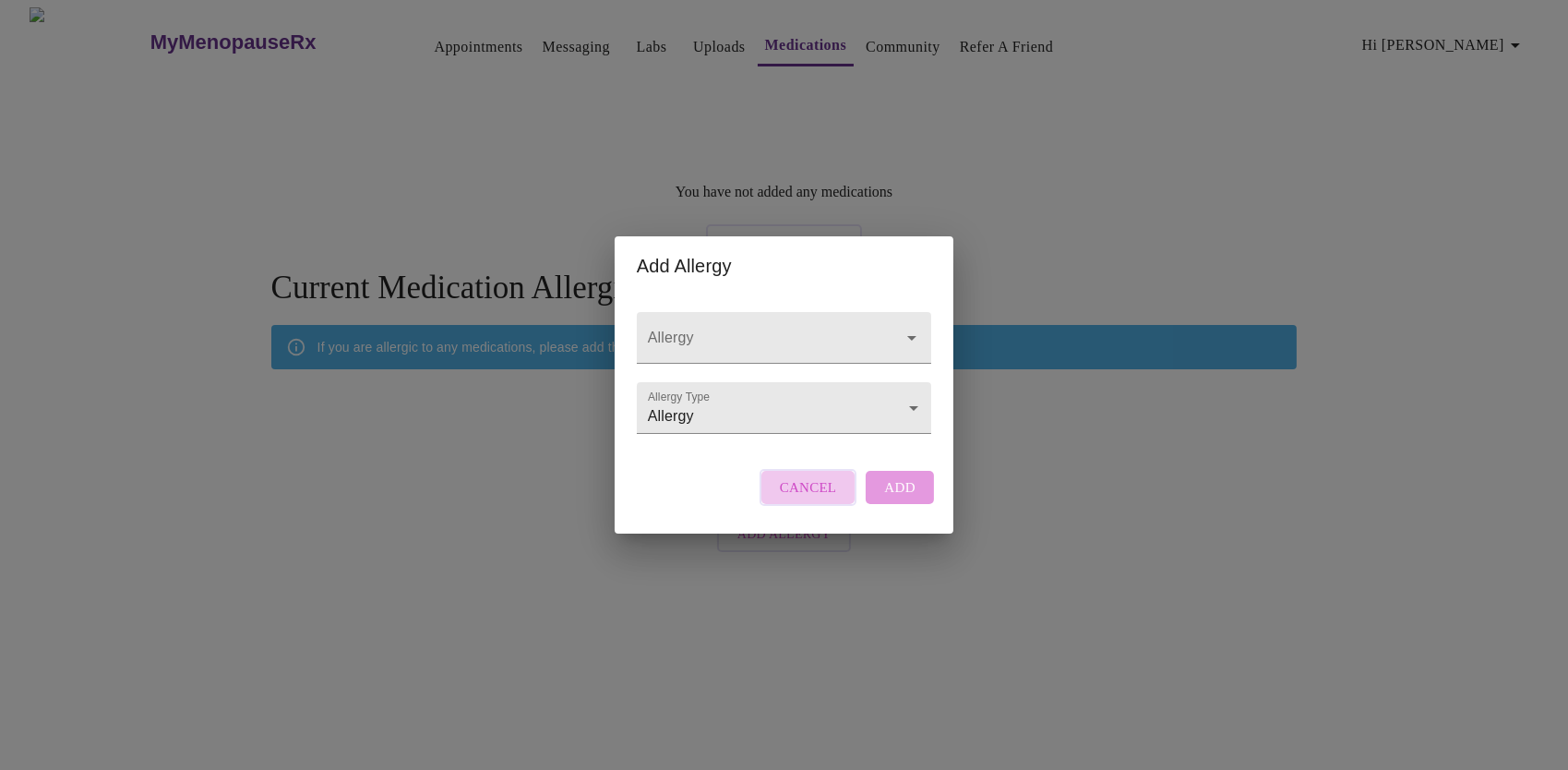
click at [837, 502] on button "Cancel" at bounding box center [809, 488] width 98 height 37
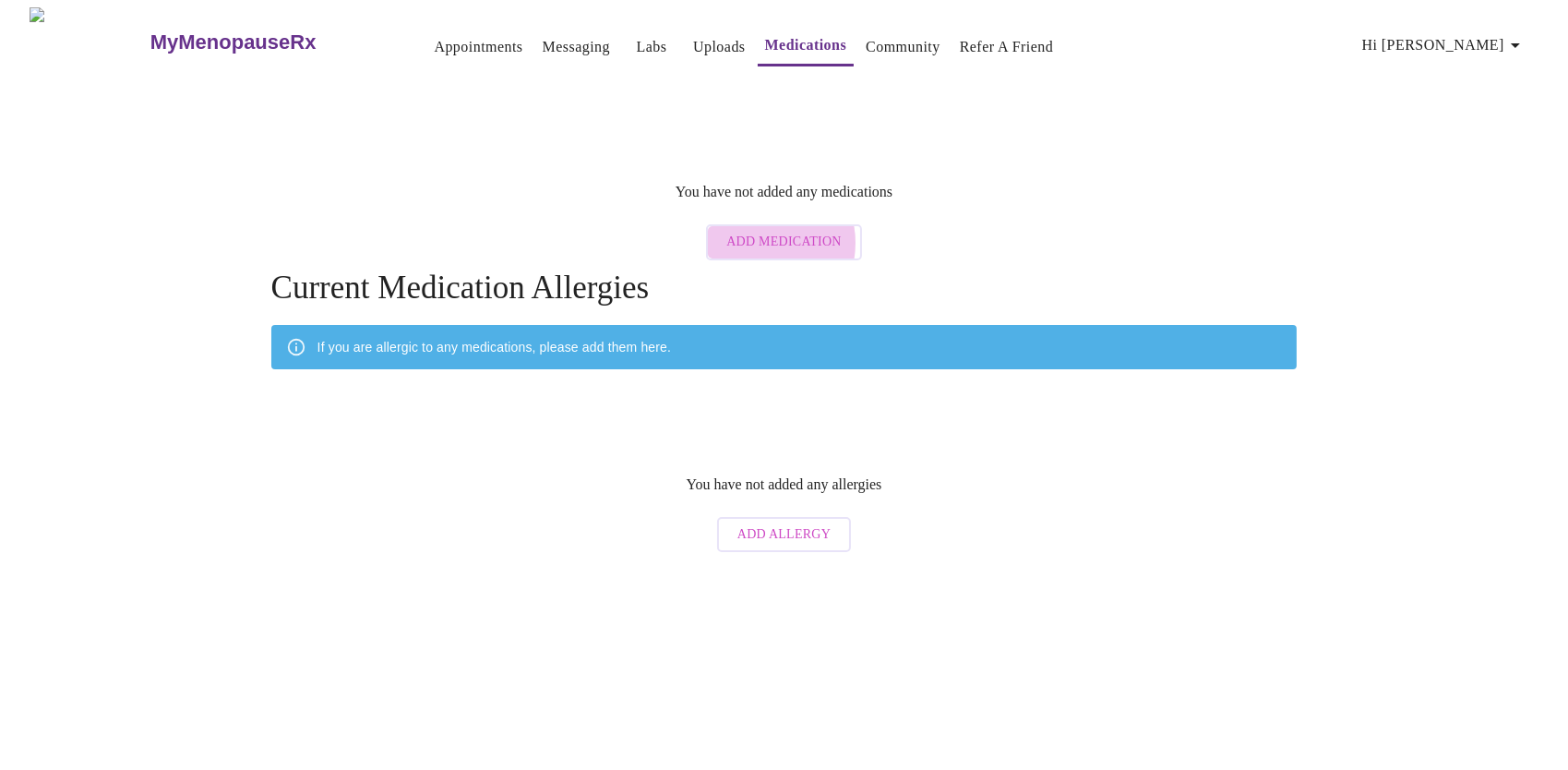
click at [764, 231] on span "Add Medication" at bounding box center [783, 243] width 115 height 23
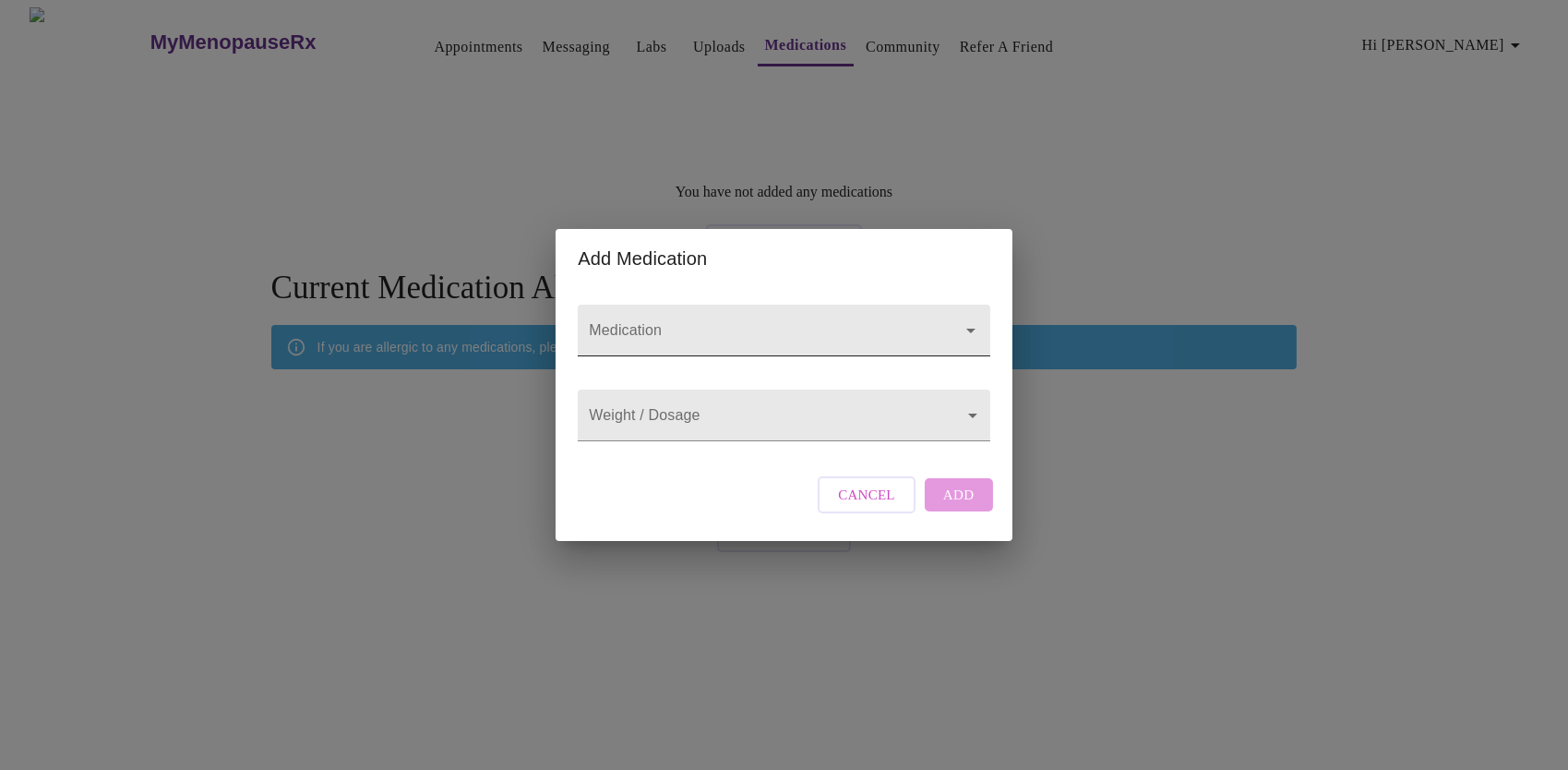
click at [971, 329] on icon "Open" at bounding box center [971, 331] width 10 height 5
click at [971, 320] on icon "Close" at bounding box center [971, 331] width 22 height 22
click at [866, 507] on span "Cancel" at bounding box center [866, 494] width 57 height 24
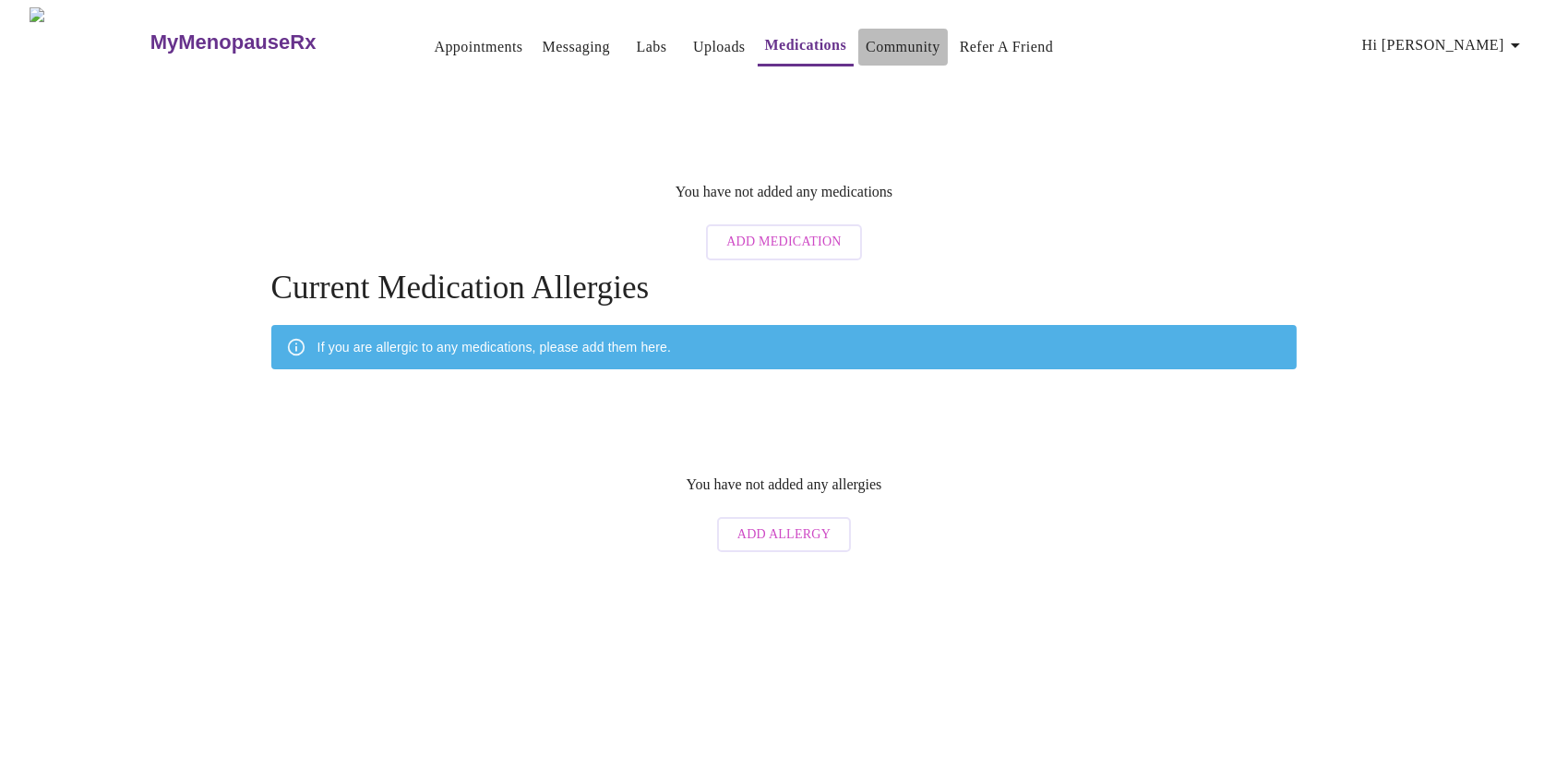
click at [867, 34] on link "Community" at bounding box center [903, 46] width 75 height 26
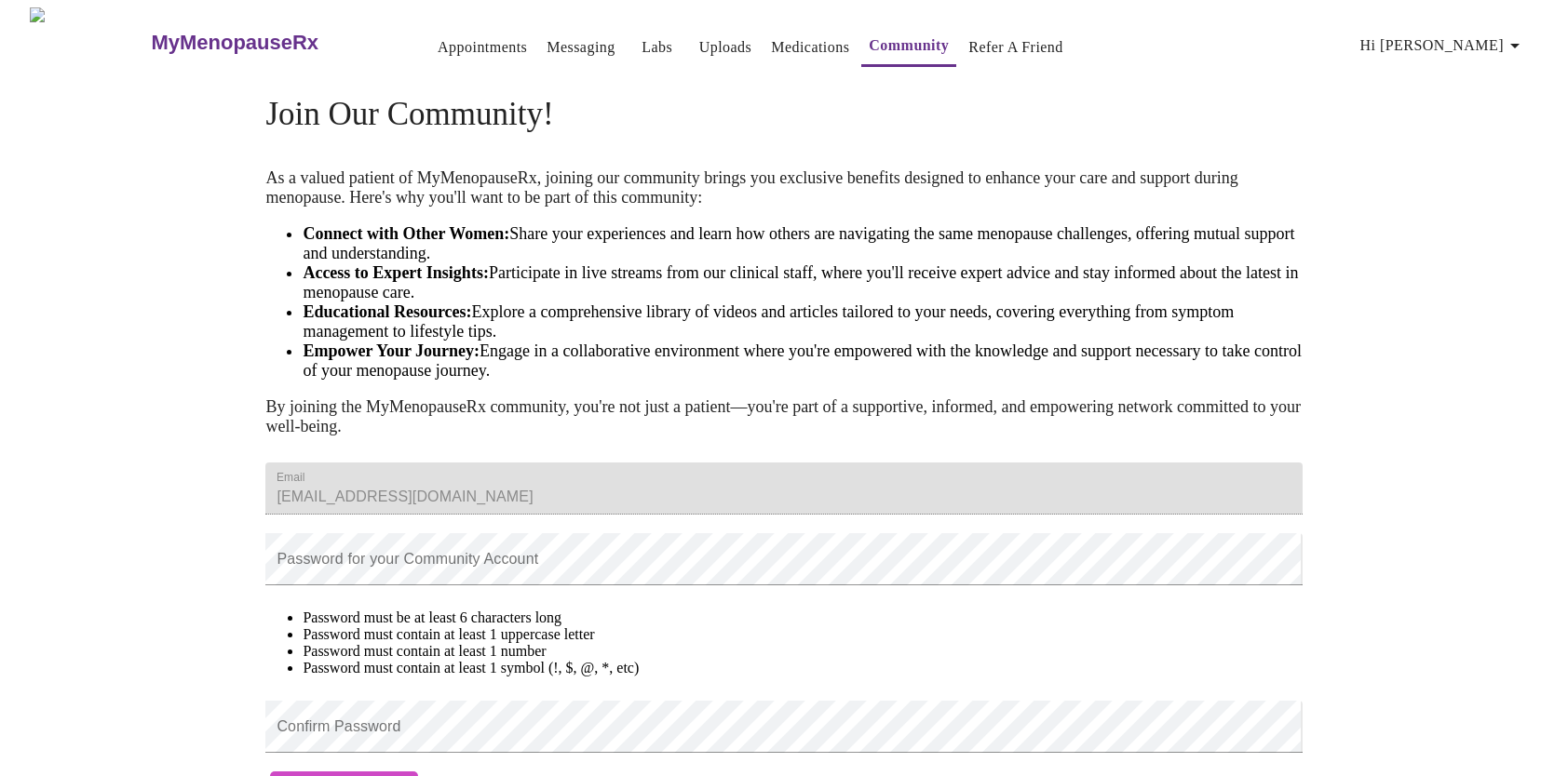
click at [448, 41] on link "Appointments" at bounding box center [482, 47] width 89 height 26
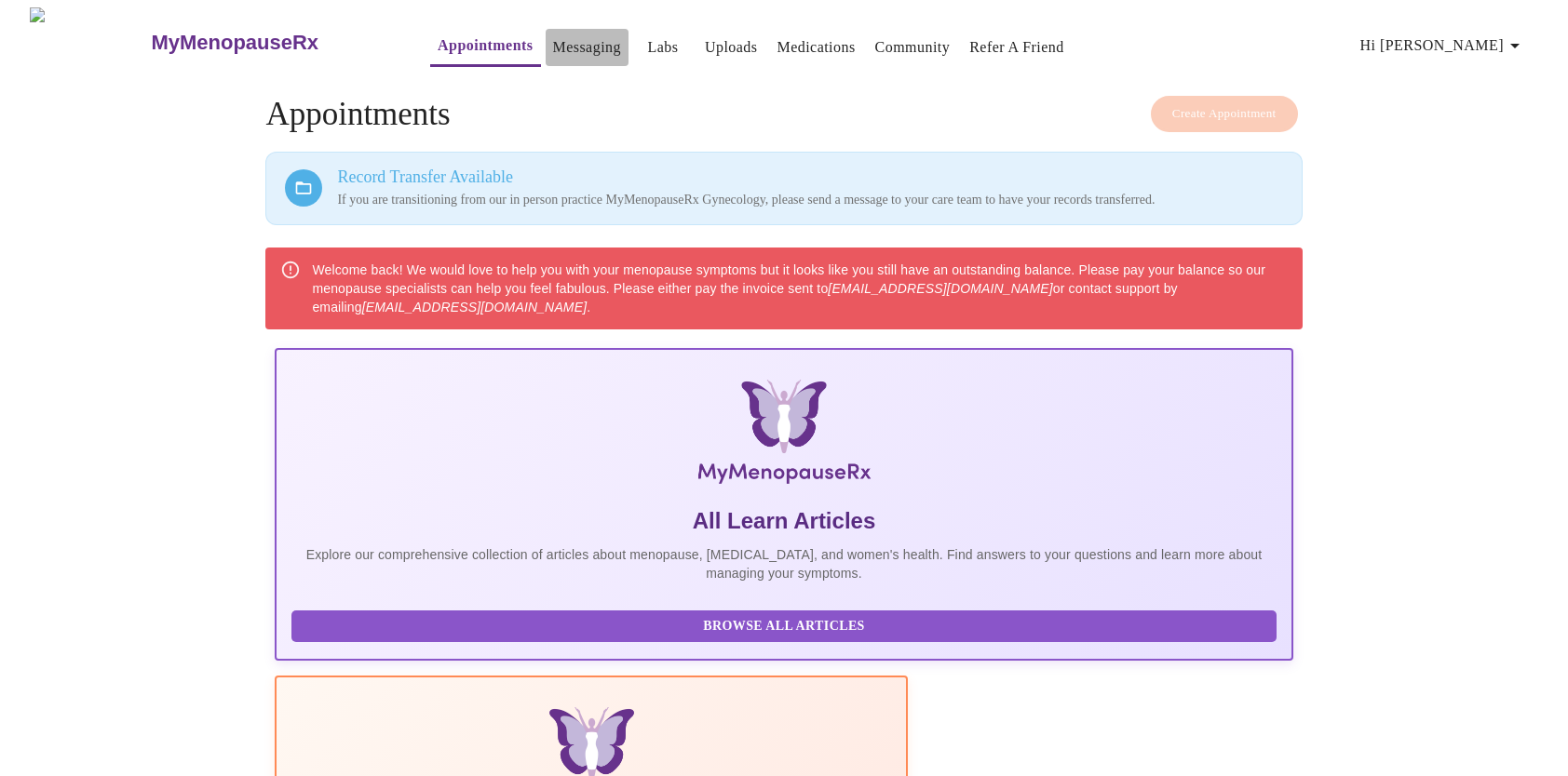
click at [553, 41] on link "Messaging" at bounding box center [587, 47] width 68 height 26
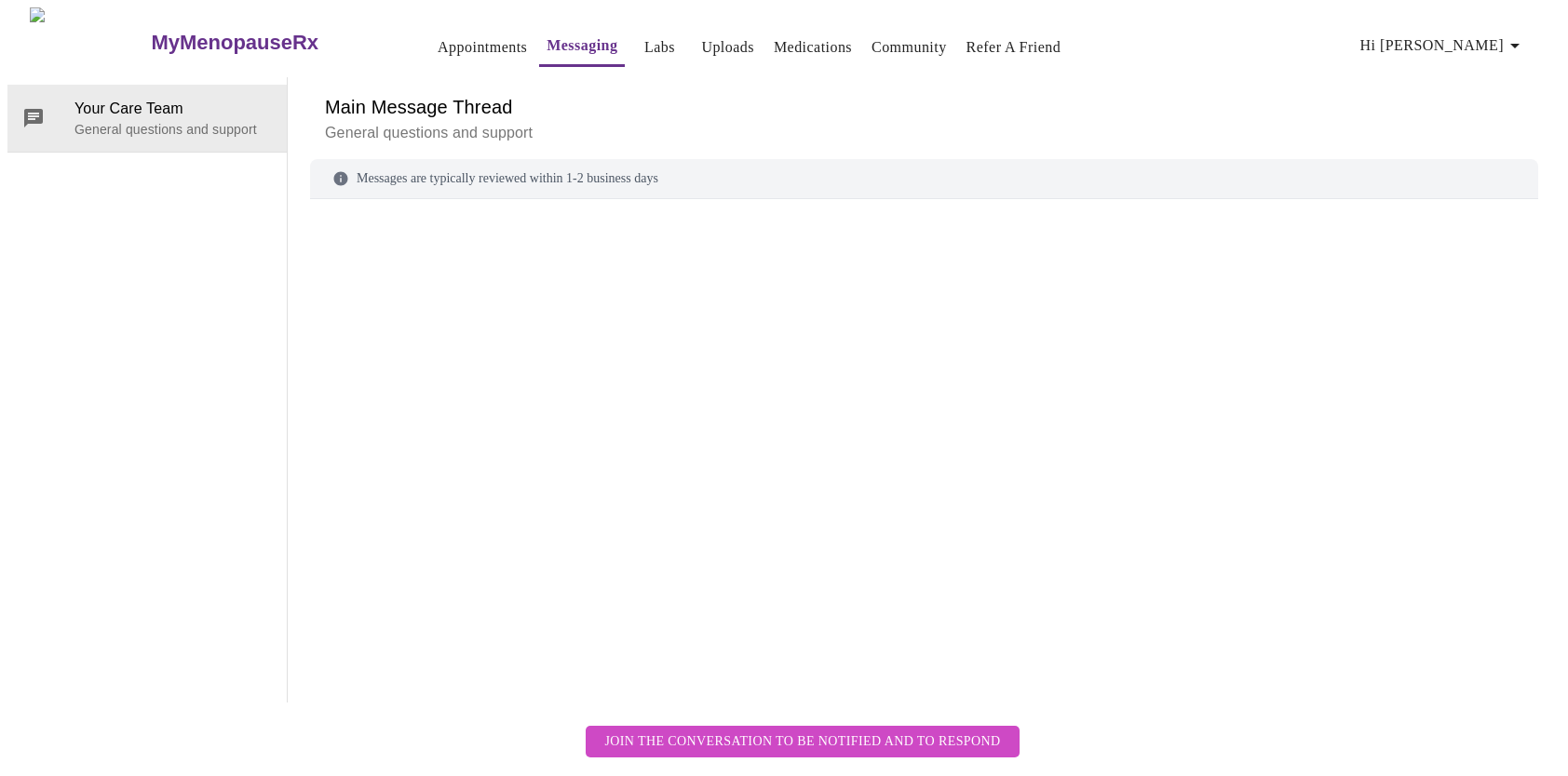
scroll to position [70, 0]
